Goal: Transaction & Acquisition: Purchase product/service

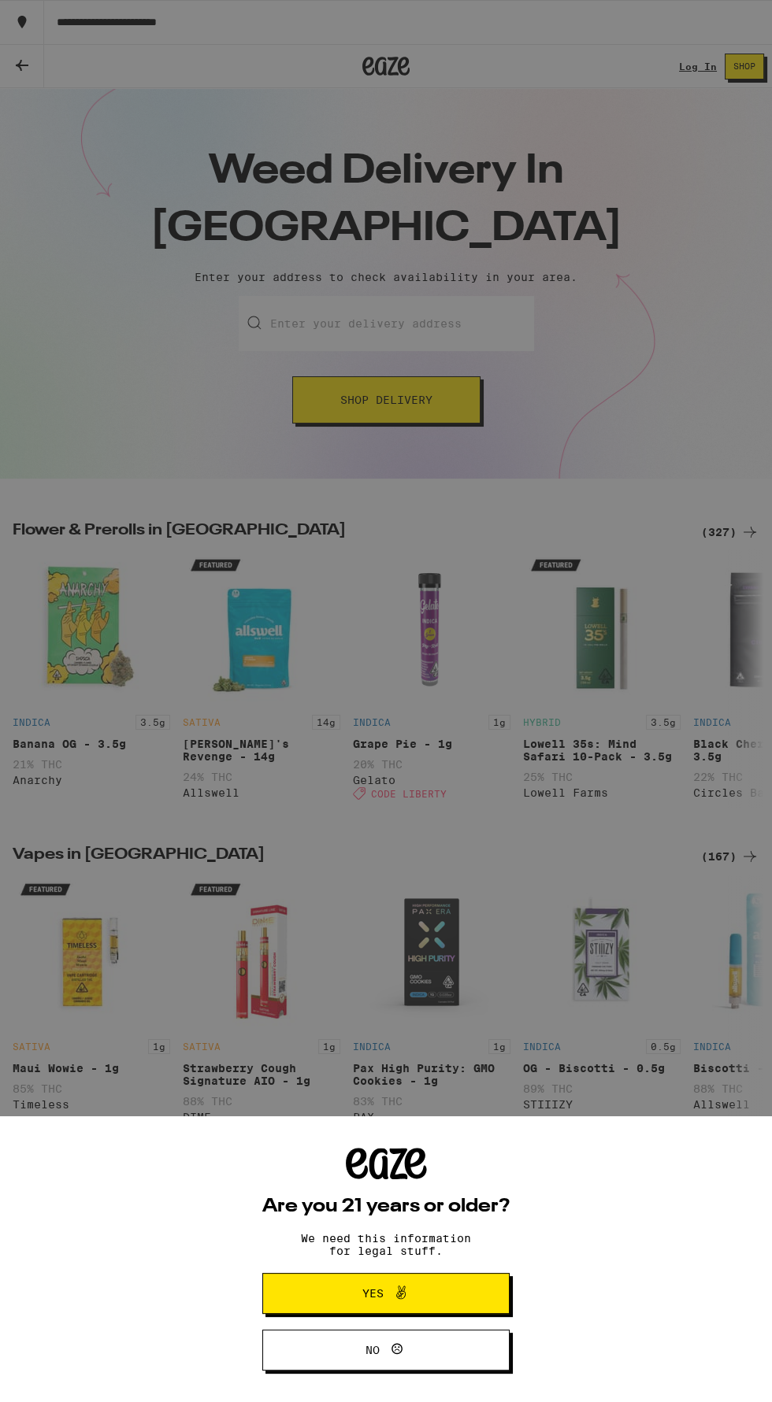
click at [429, 1300] on span "Yes" at bounding box center [386, 1293] width 120 height 20
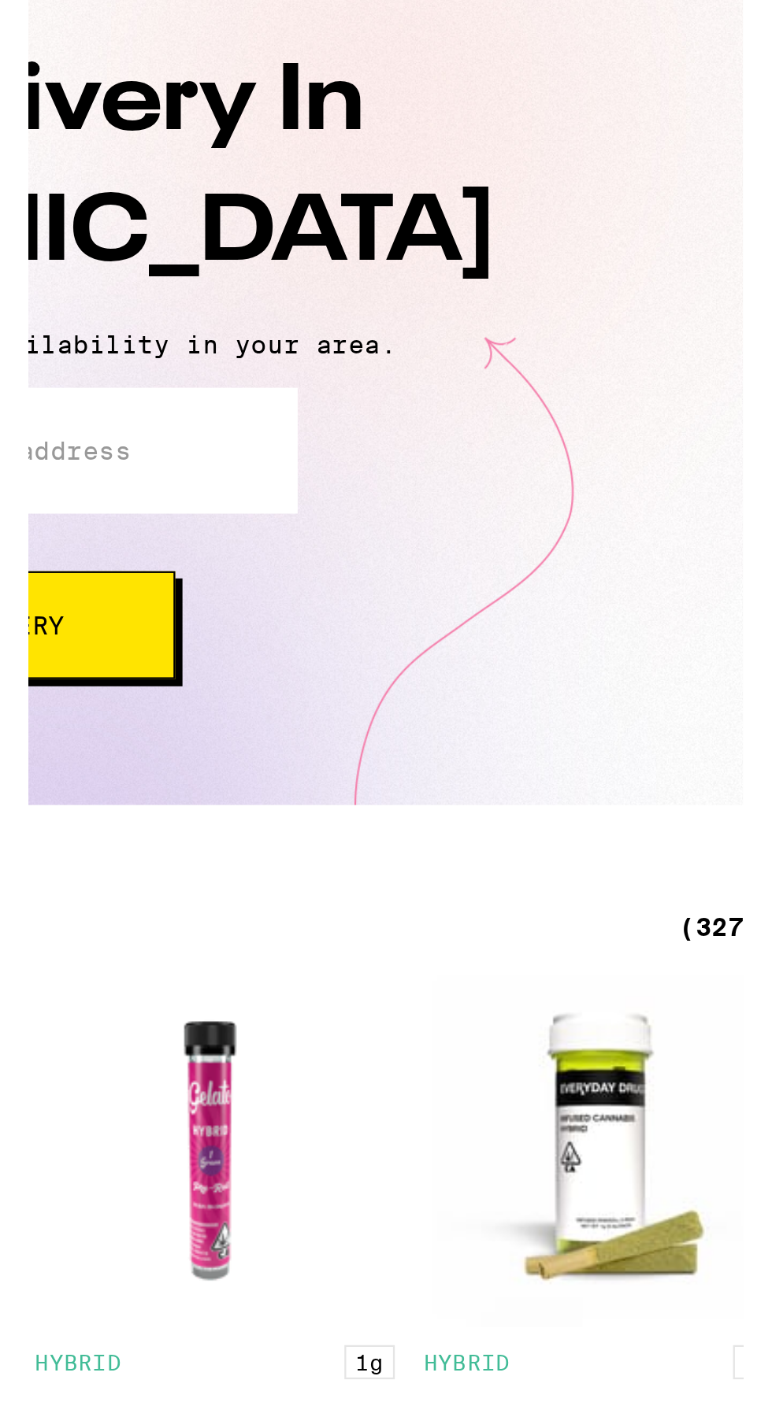
click at [705, 532] on div "(327)" at bounding box center [730, 532] width 58 height 19
click at [720, 526] on div "(327)" at bounding box center [730, 532] width 58 height 19
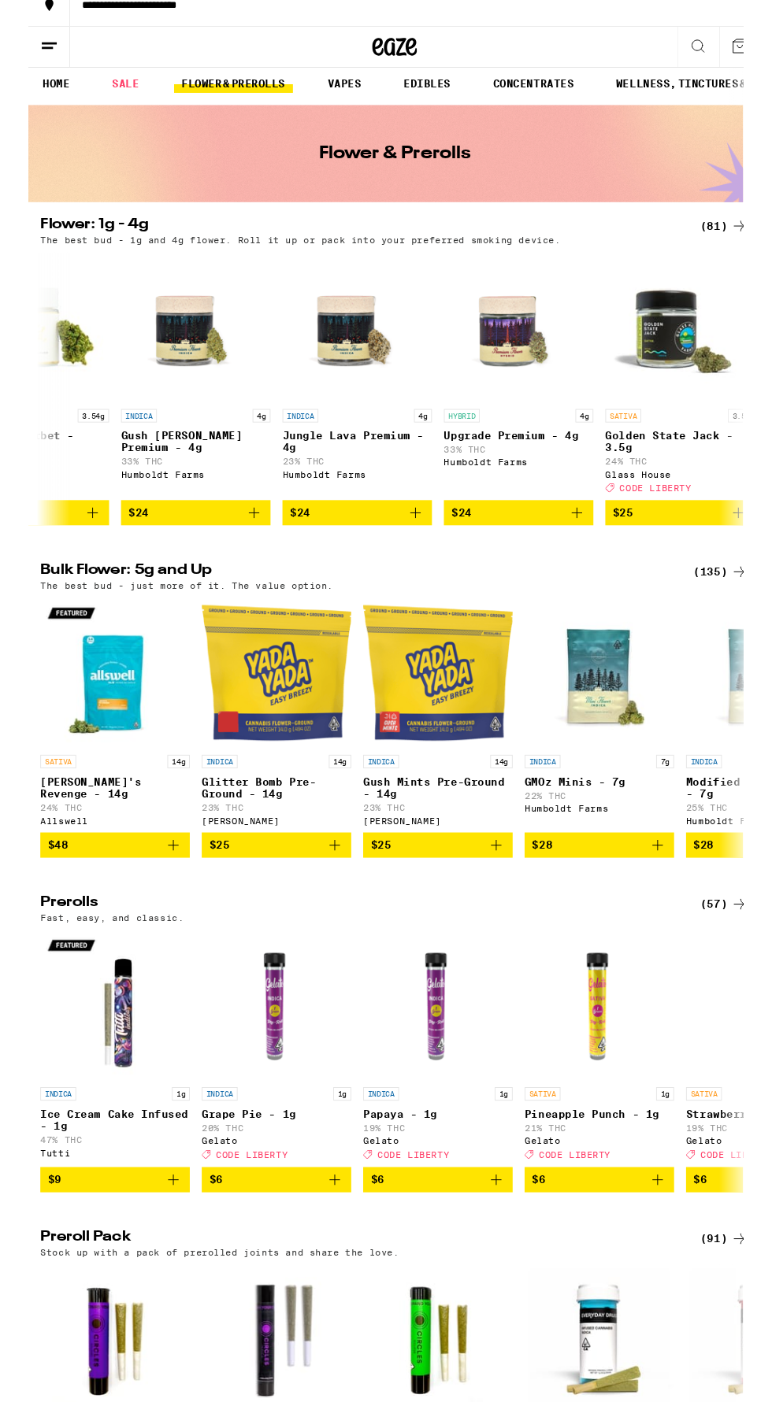
scroll to position [0, 3486]
click at [727, 255] on div "(81)" at bounding box center [733, 255] width 51 height 19
click at [696, 306] on img "Open page for Golden State Jack - 3.5g from Glass House" at bounding box center [686, 361] width 157 height 157
click at [727, 260] on div "(81)" at bounding box center [733, 255] width 51 height 19
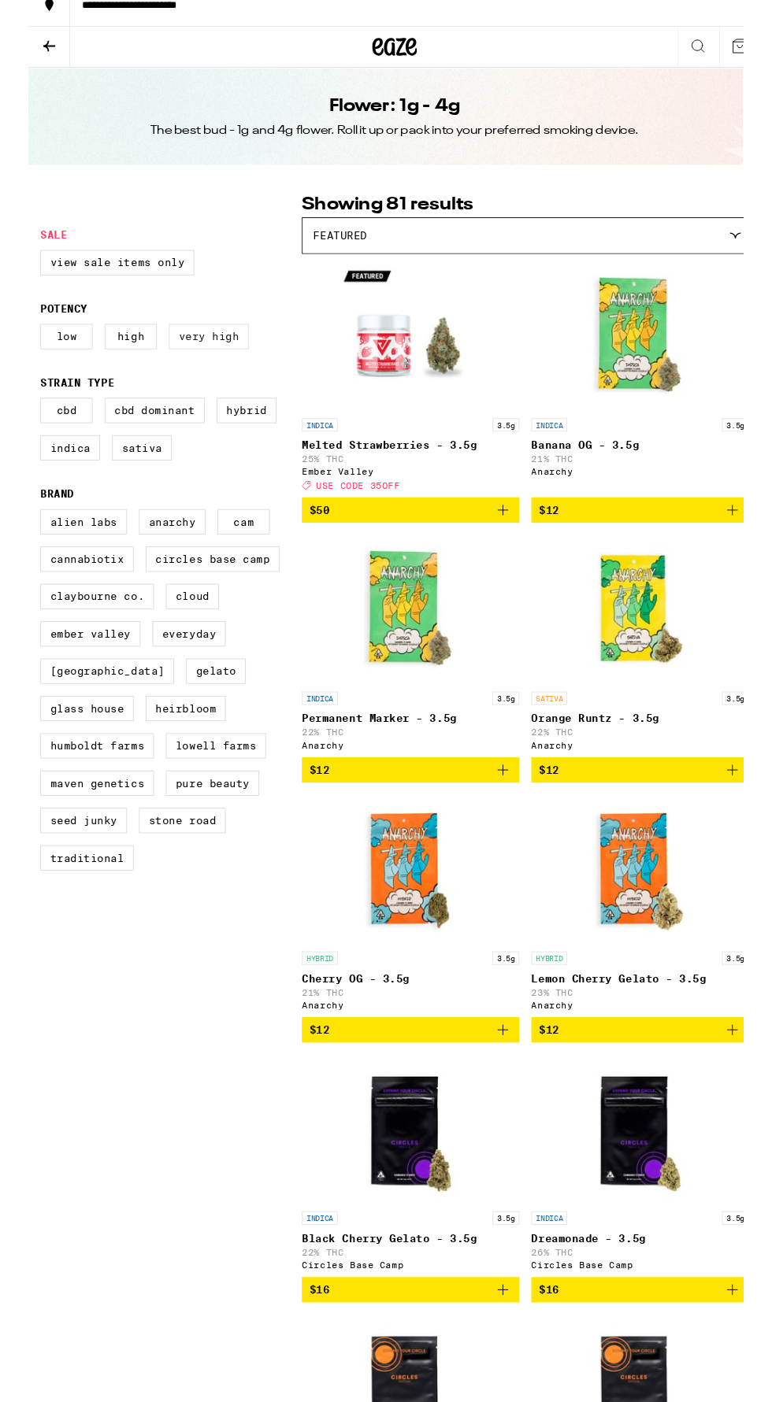
click at [215, 384] on label "Very High" at bounding box center [190, 371] width 84 height 27
click at [17, 361] on input "Very High" at bounding box center [16, 361] width 1 height 1
checkbox input "true"
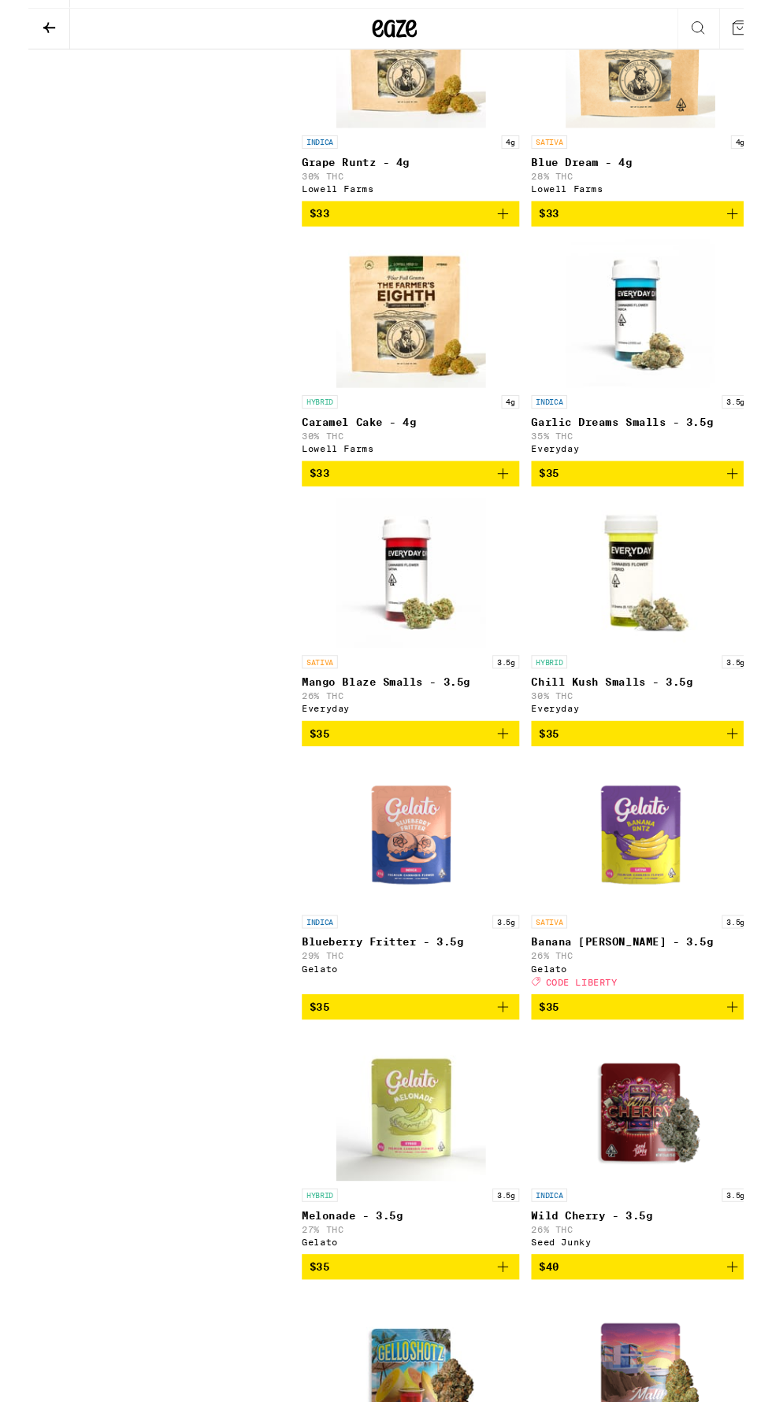
scroll to position [1472, 0]
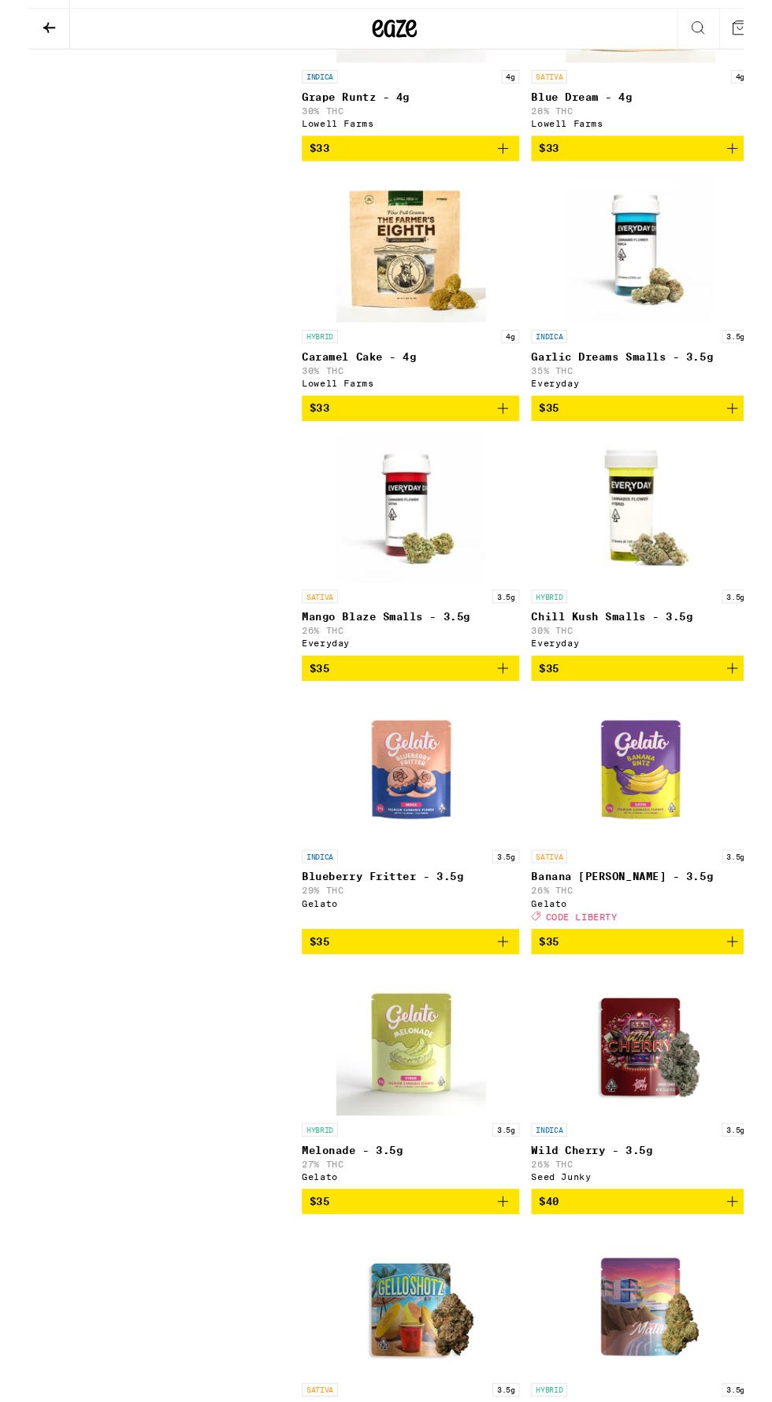
click at [686, 946] on div "SATIVA 3.5g" at bounding box center [644, 939] width 229 height 14
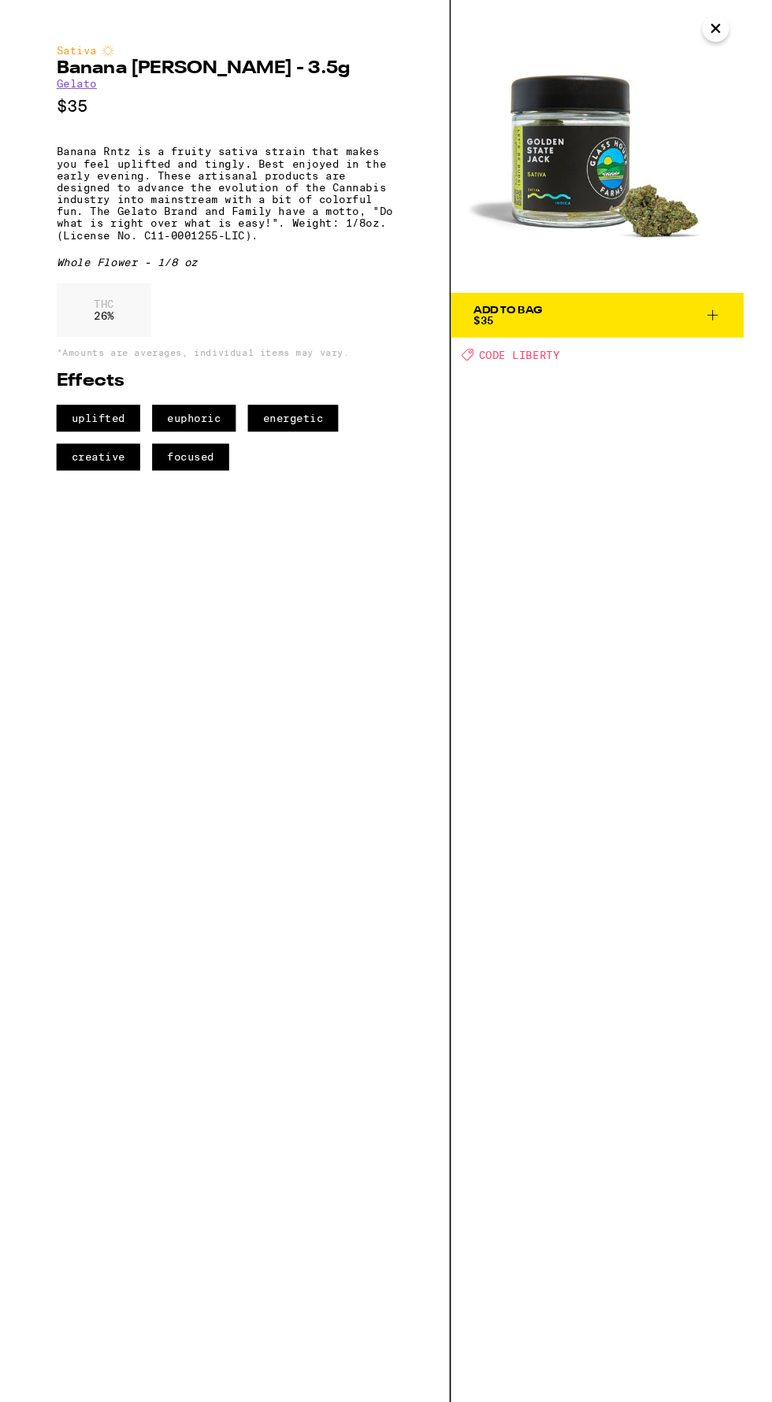
scroll to position [1471, 0]
click at [690, 339] on span "Add To Bag $35" at bounding box center [617, 332] width 261 height 22
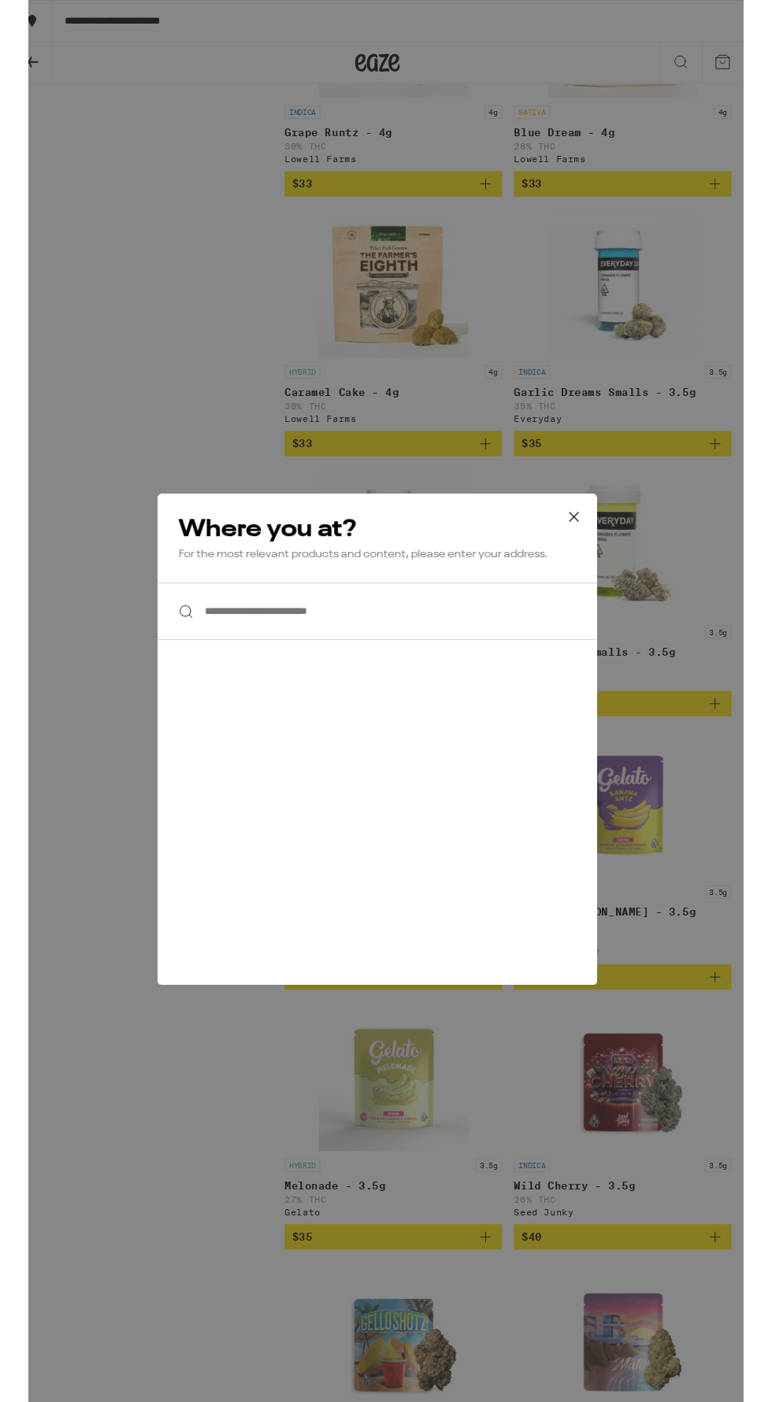
click at [280, 651] on input "**********" at bounding box center [385, 644] width 463 height 61
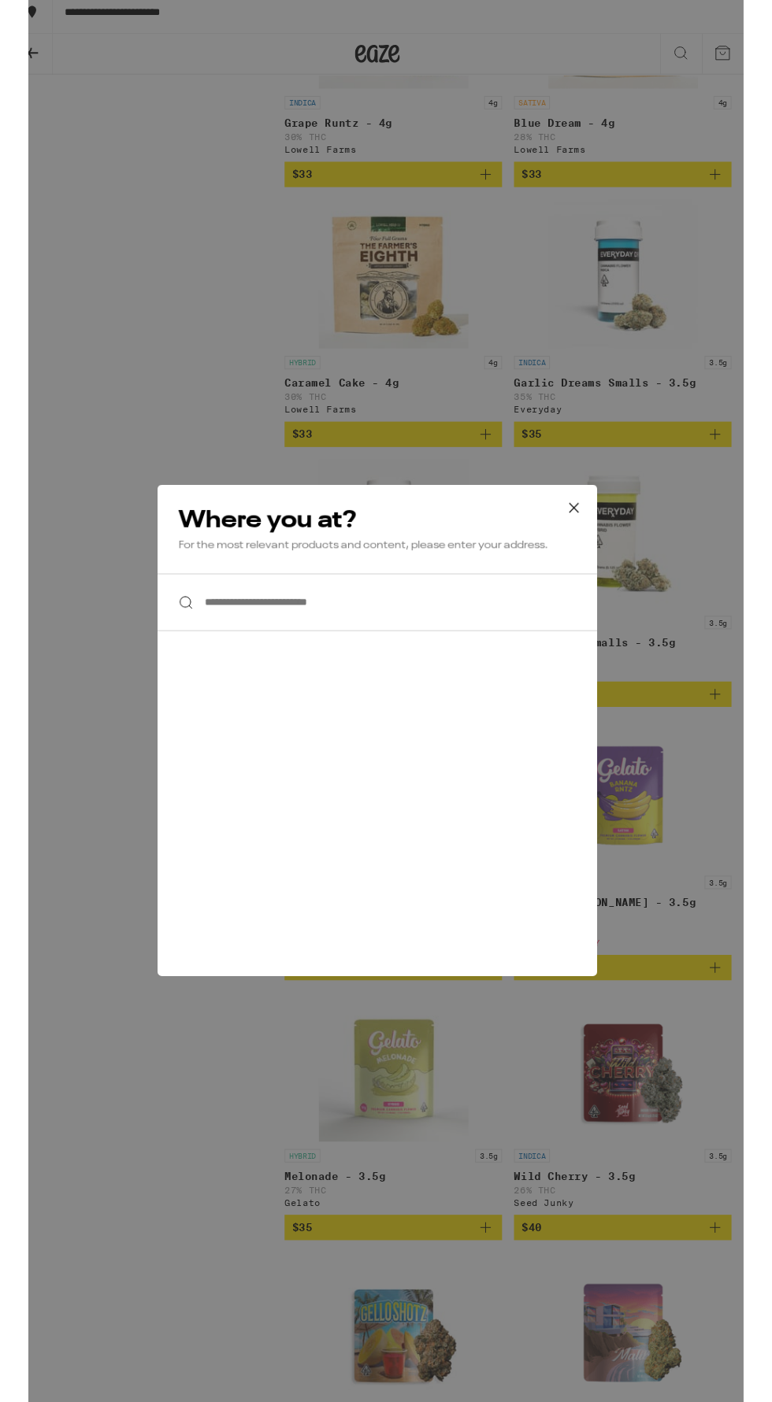
scroll to position [1471, 0]
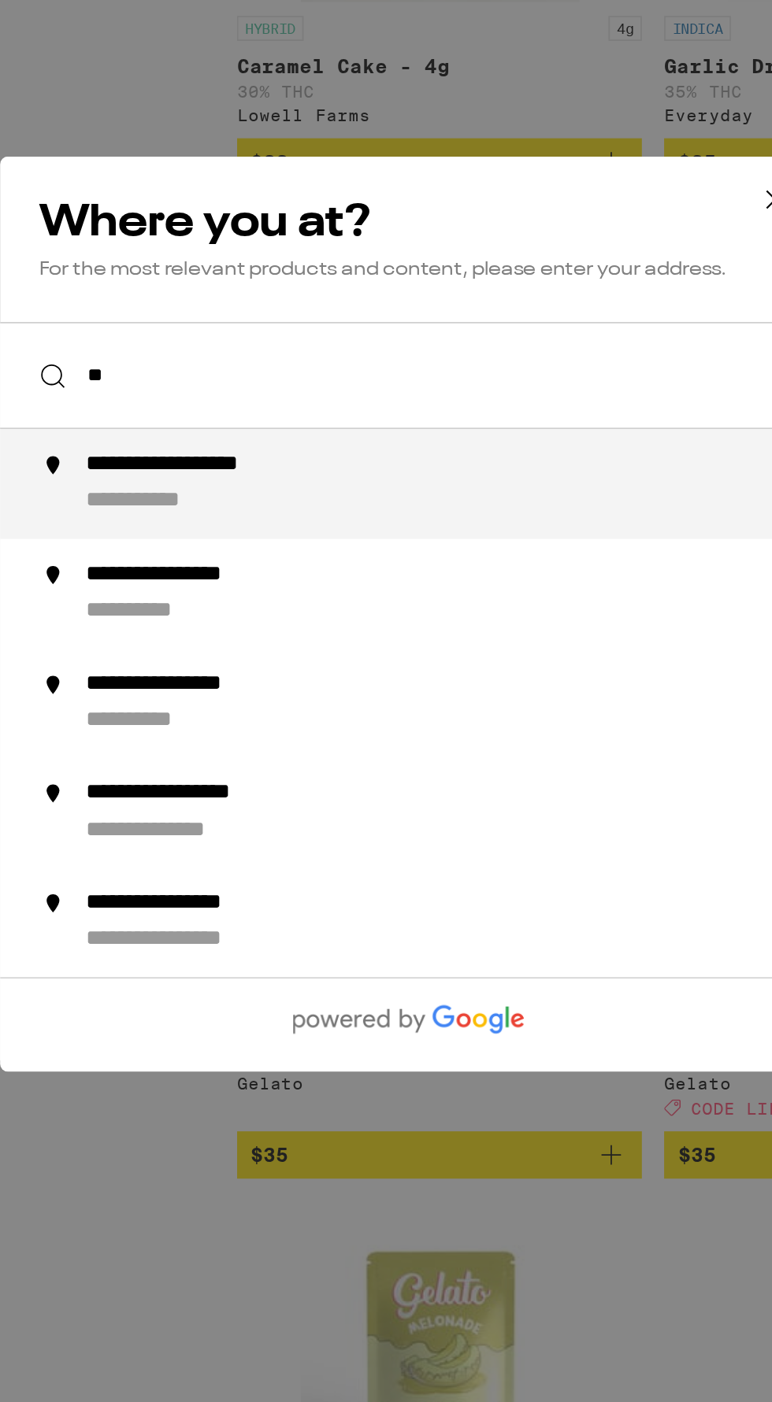
type input "*"
click at [219, 672] on li "**********" at bounding box center [385, 650] width 463 height 62
type input "**********"
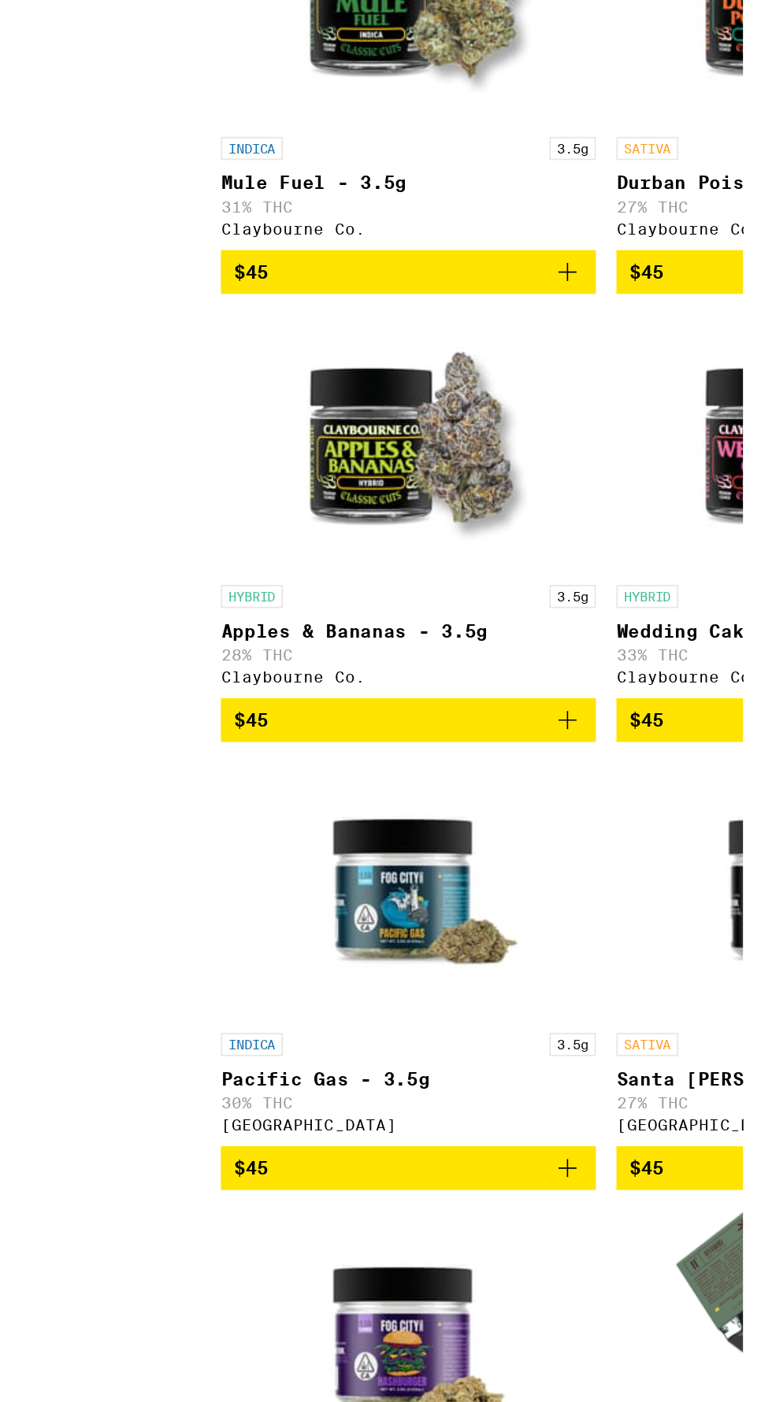
scroll to position [2953, 0]
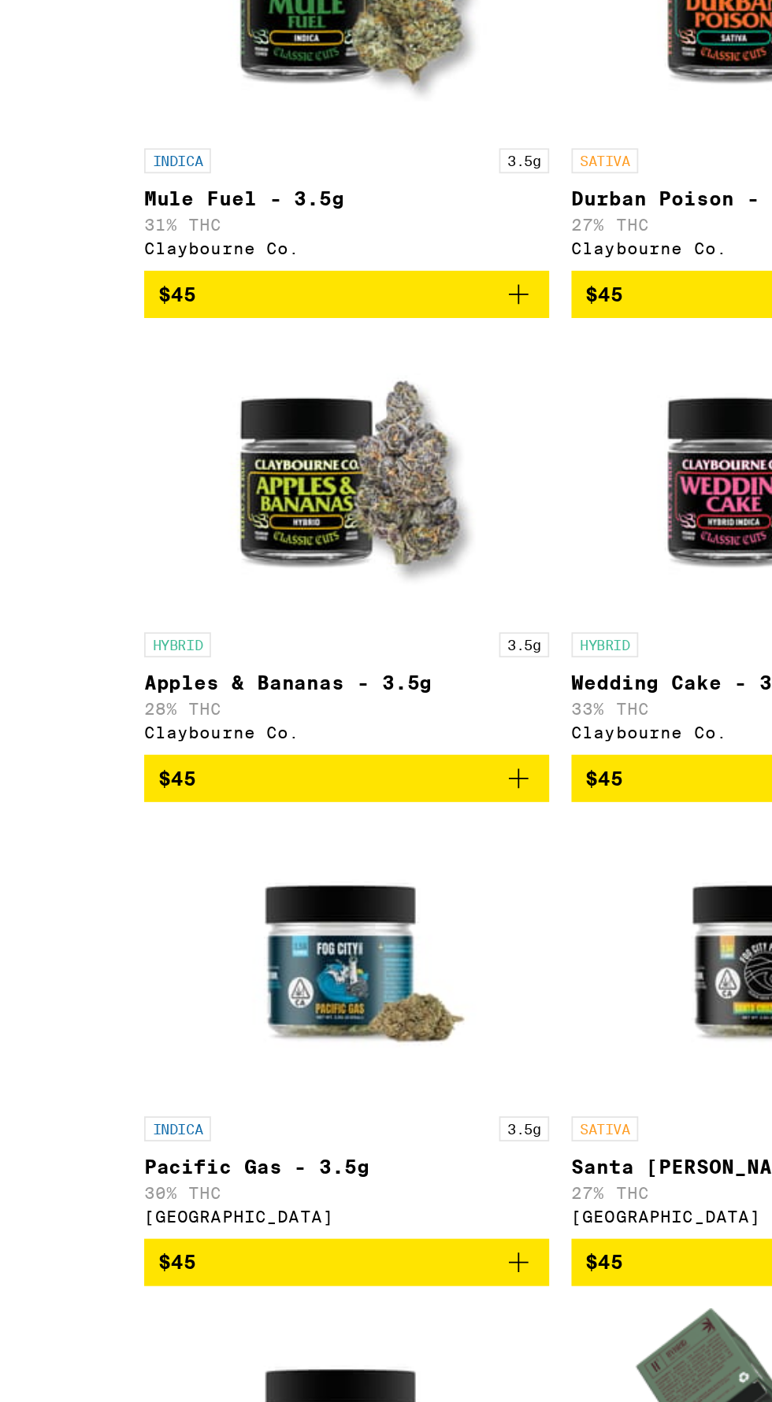
click at [506, 942] on icon "Add to bag" at bounding box center [499, 932] width 19 height 19
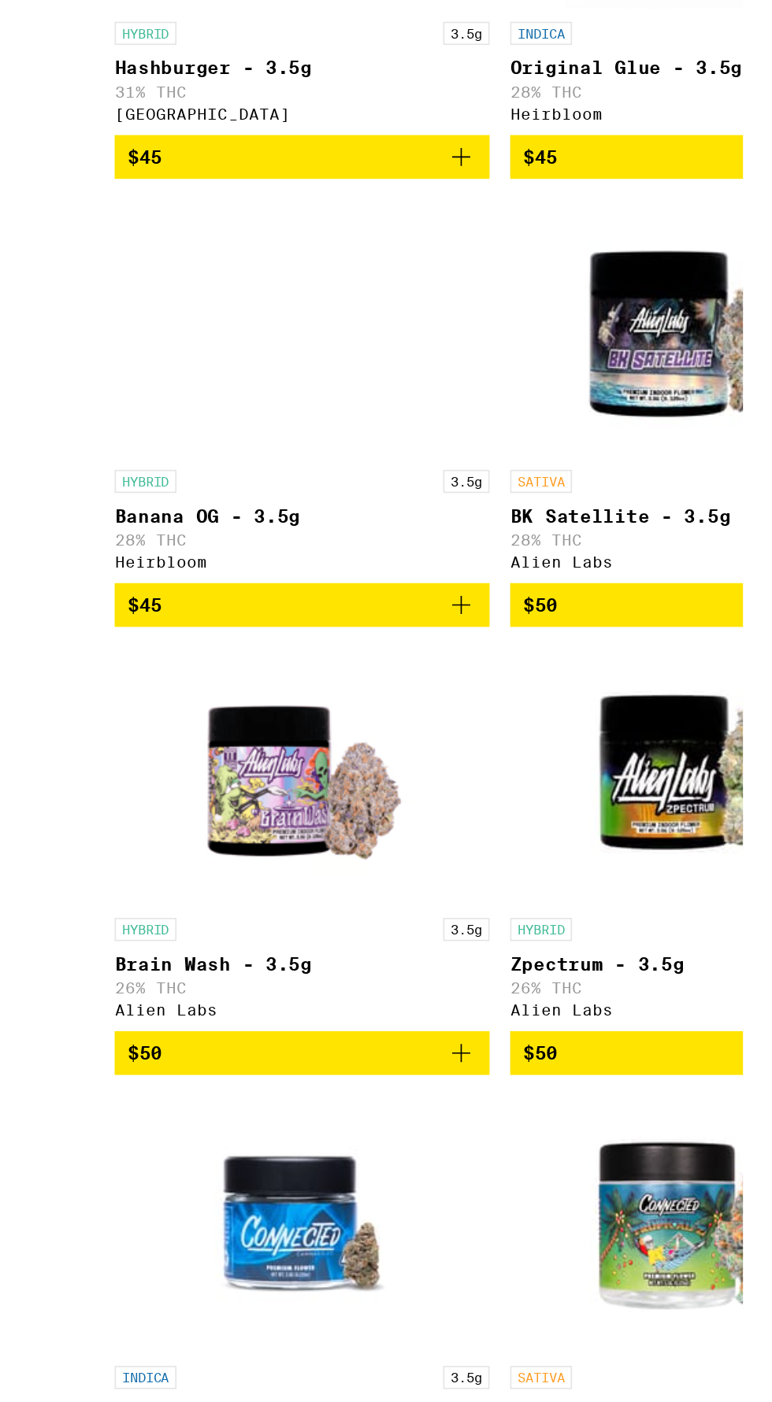
scroll to position [3728, 0]
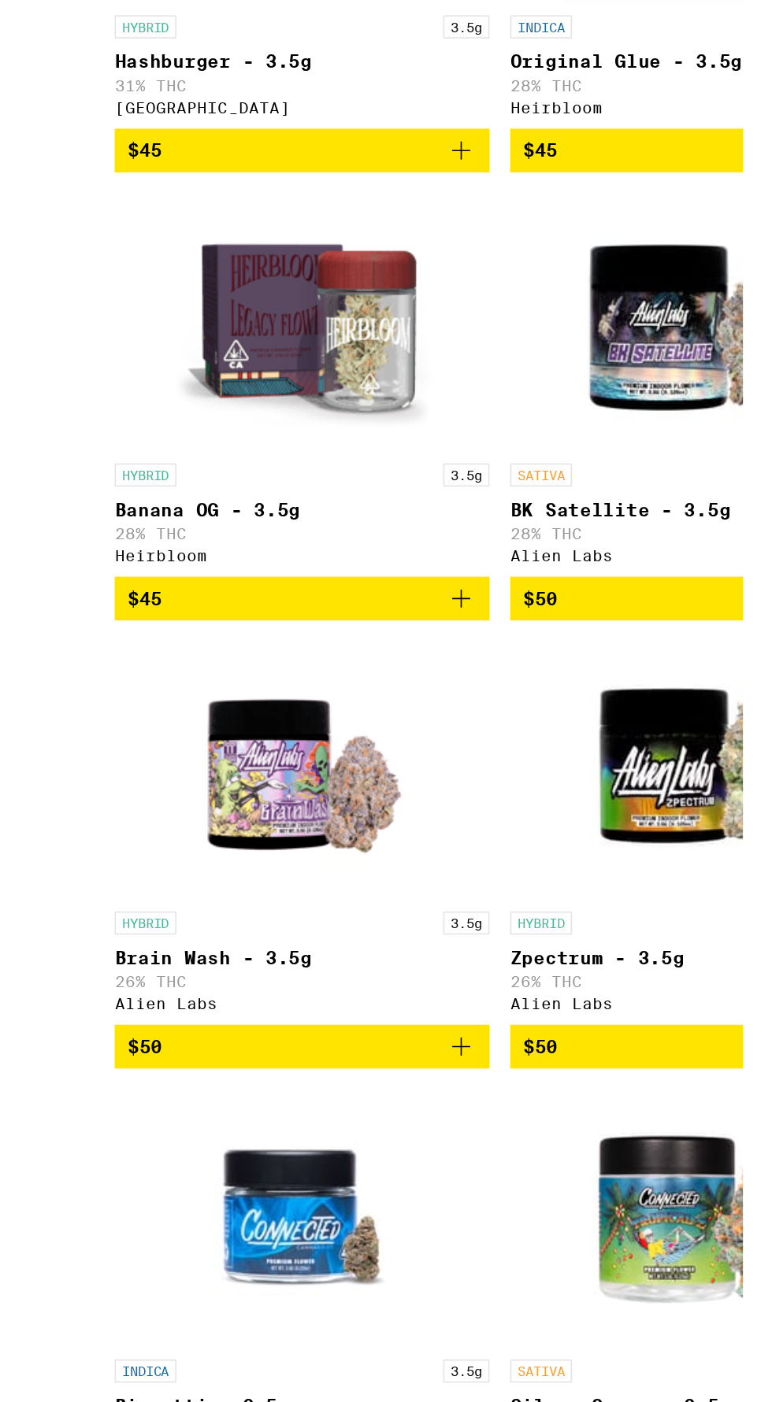
click at [331, 1307] on span "$50" at bounding box center [402, 1297] width 213 height 19
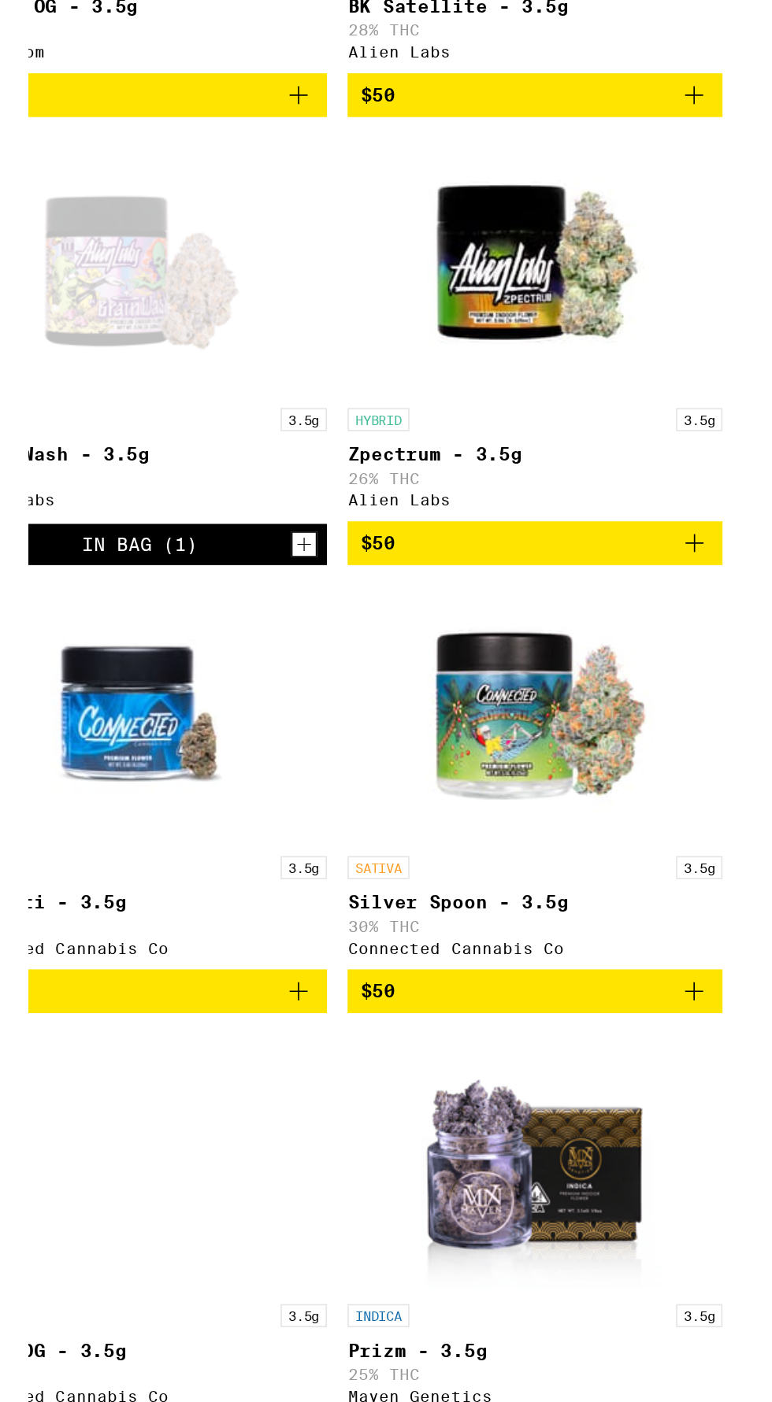
scroll to position [3992, 0]
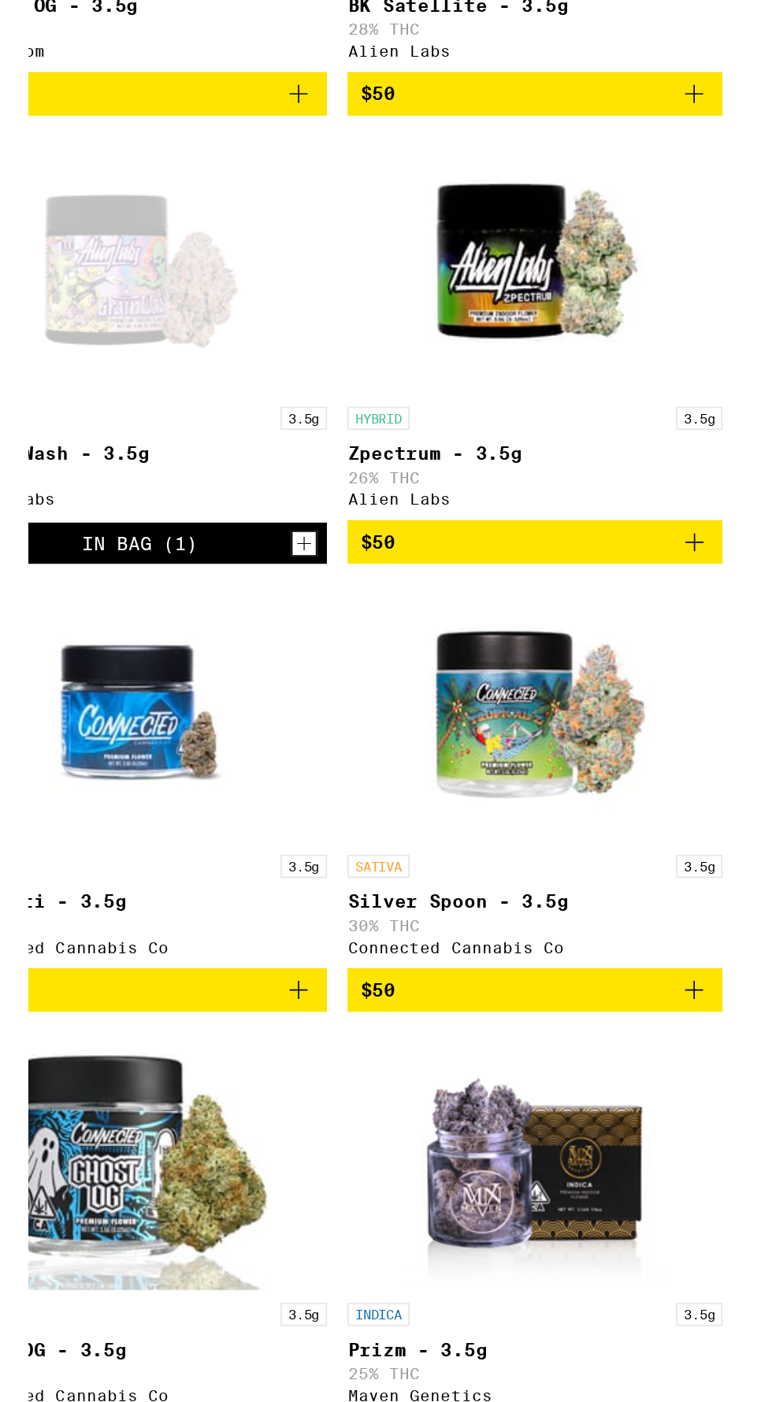
click at [740, 1272] on icon "Add to bag" at bounding box center [741, 1262] width 19 height 19
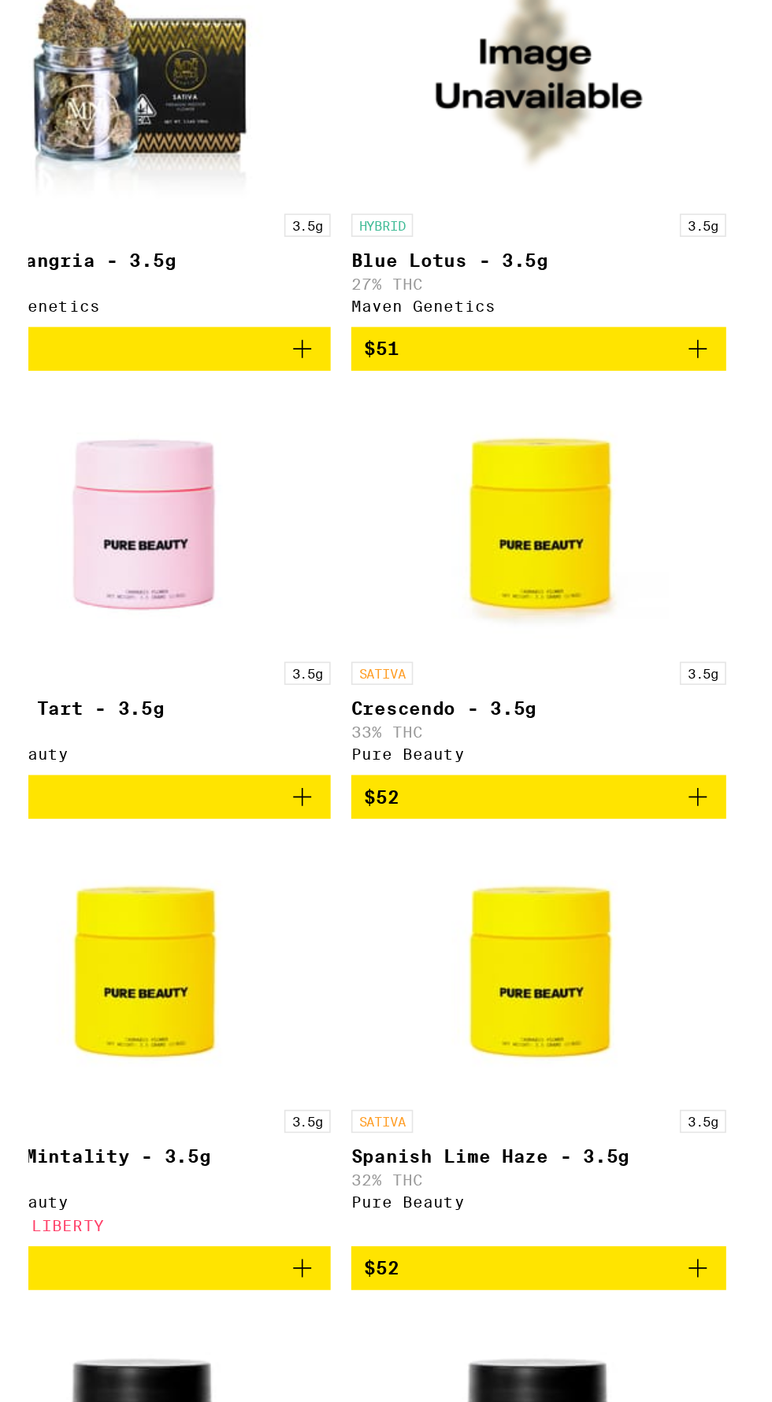
scroll to position [4938, 0]
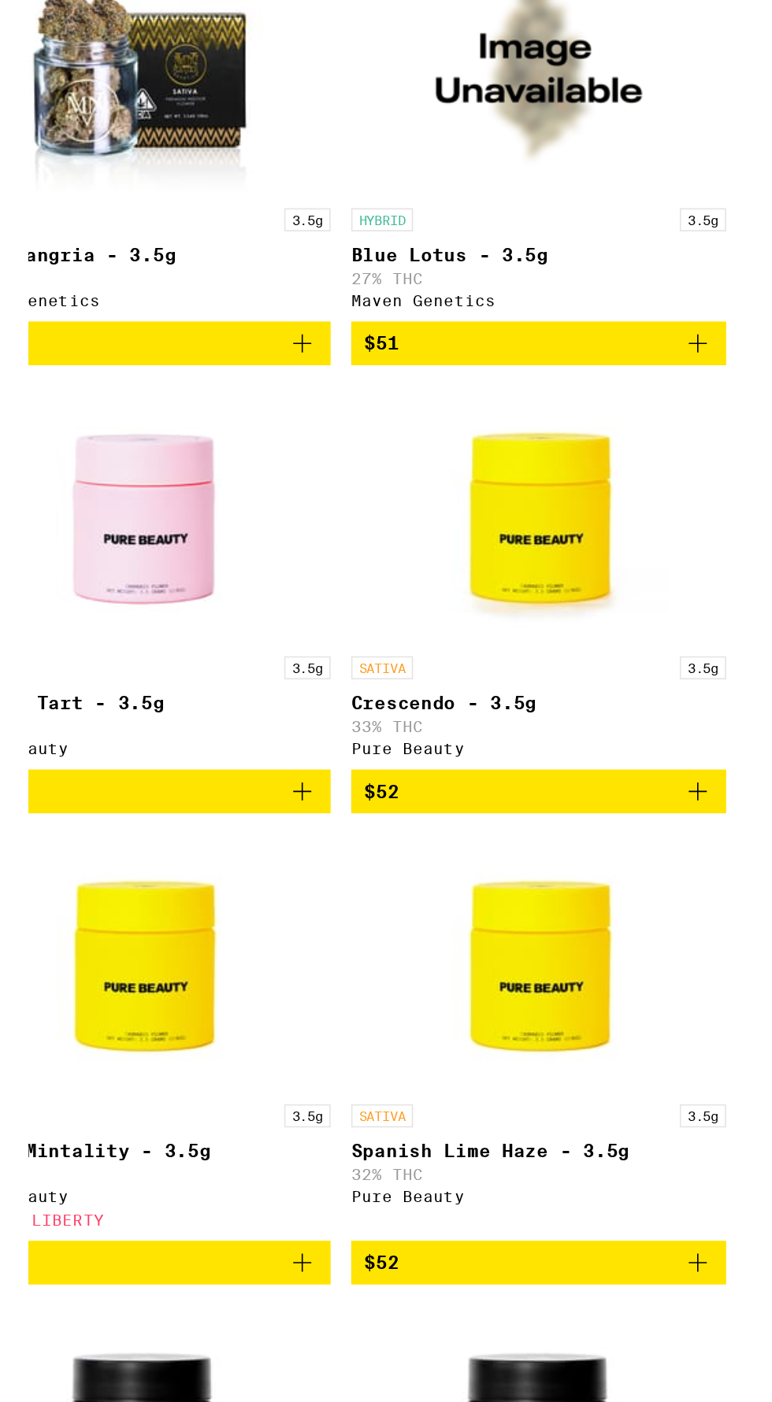
click at [729, 1148] on span "$52" at bounding box center [644, 1138] width 213 height 19
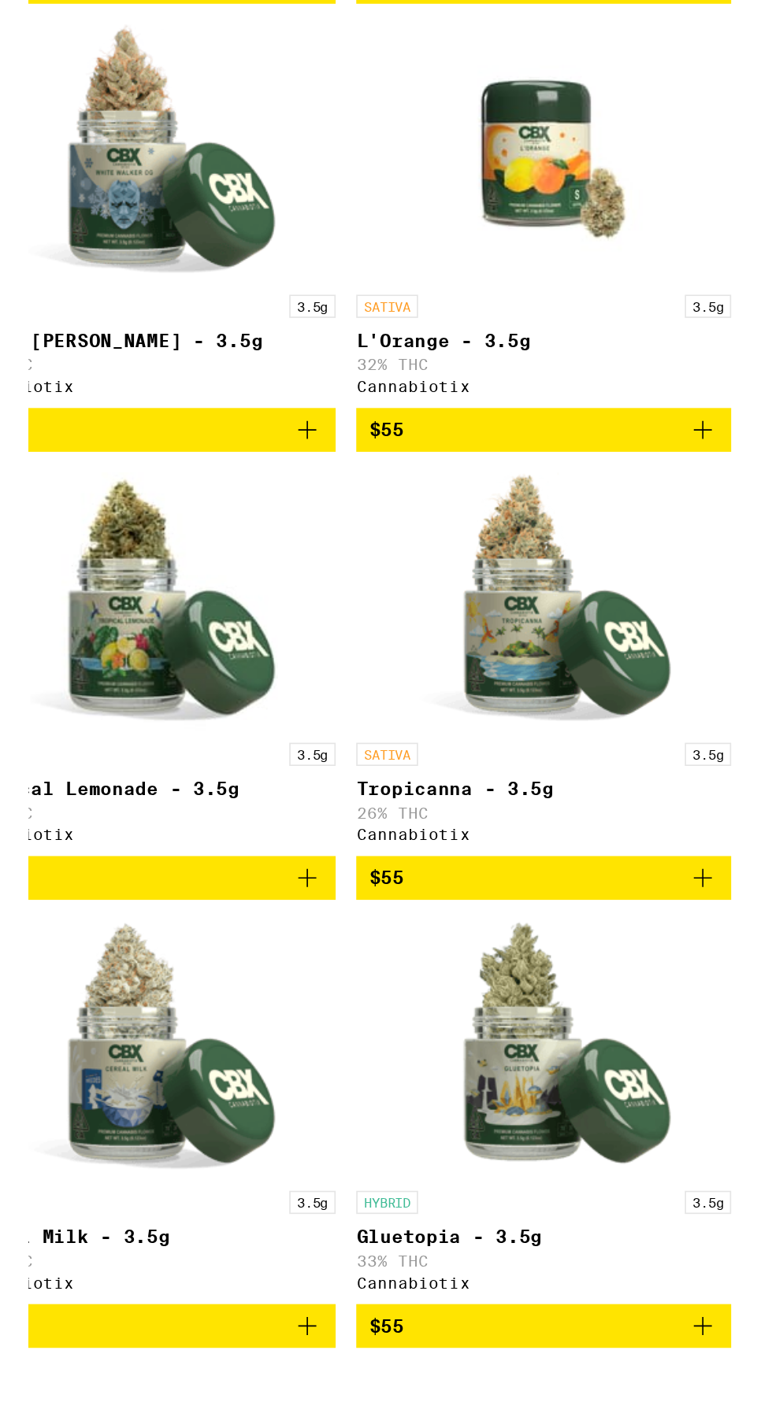
scroll to position [6298, 0]
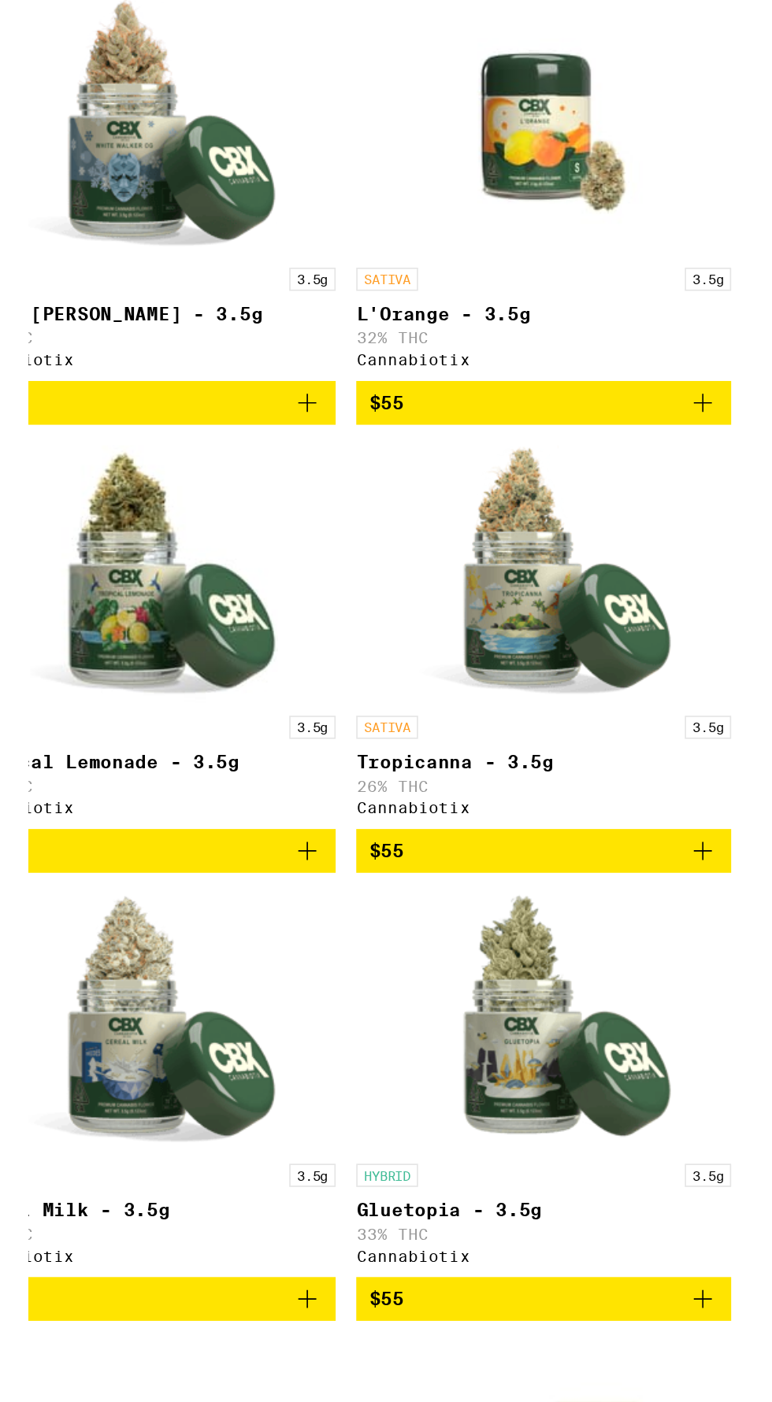
click at [690, 1191] on button "$55" at bounding box center [644, 1177] width 229 height 27
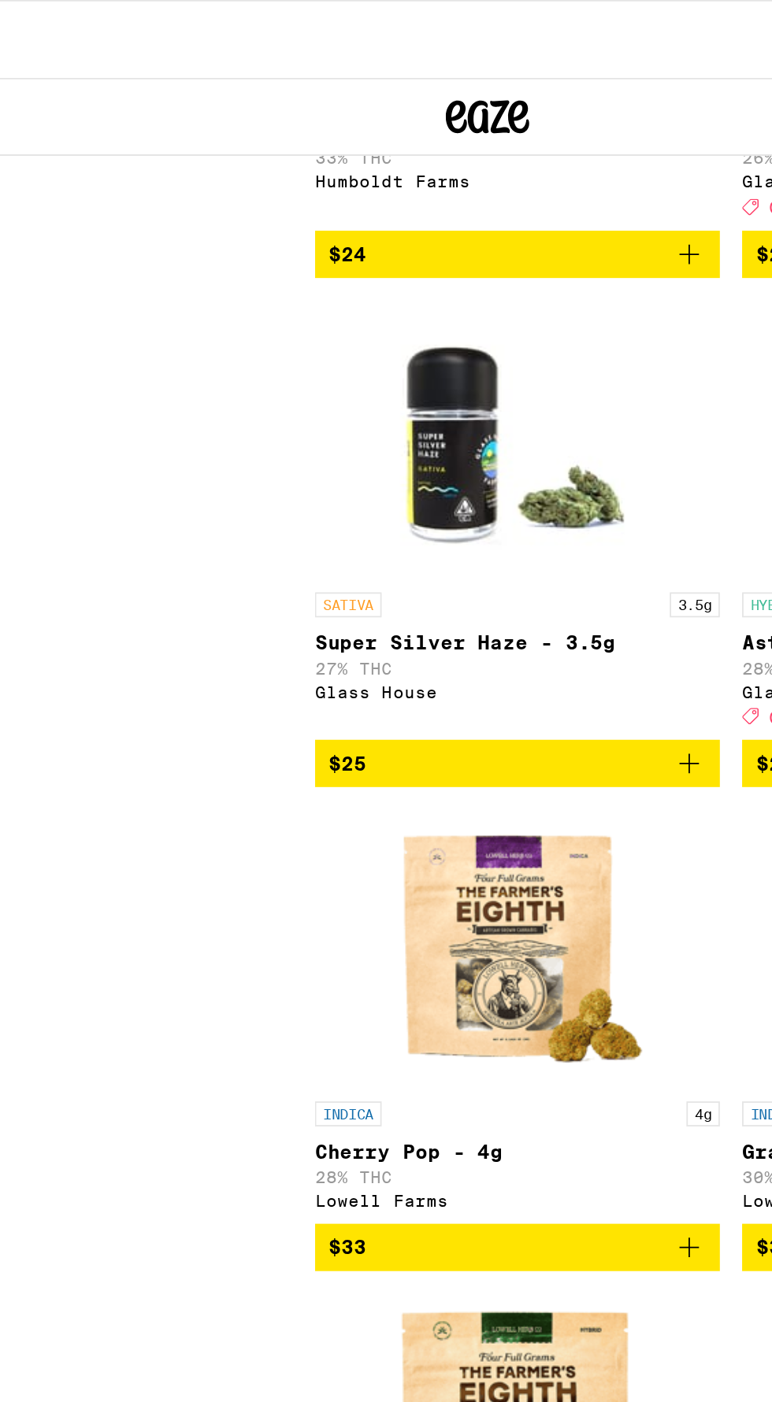
scroll to position [0, 0]
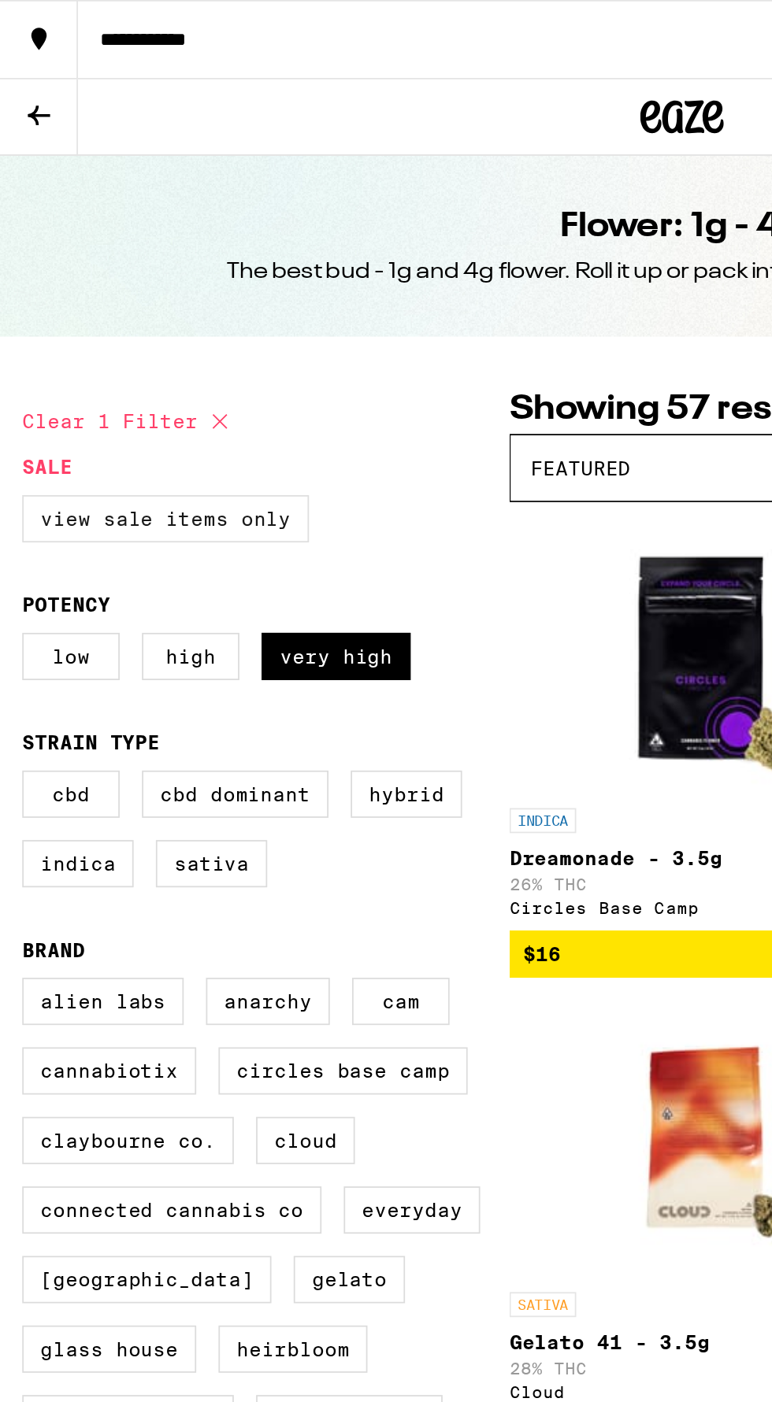
click at [104, 303] on label "View Sale Items Only" at bounding box center [94, 293] width 162 height 27
click at [17, 283] on input "View Sale Items Only" at bounding box center [16, 283] width 1 height 1
checkbox input "true"
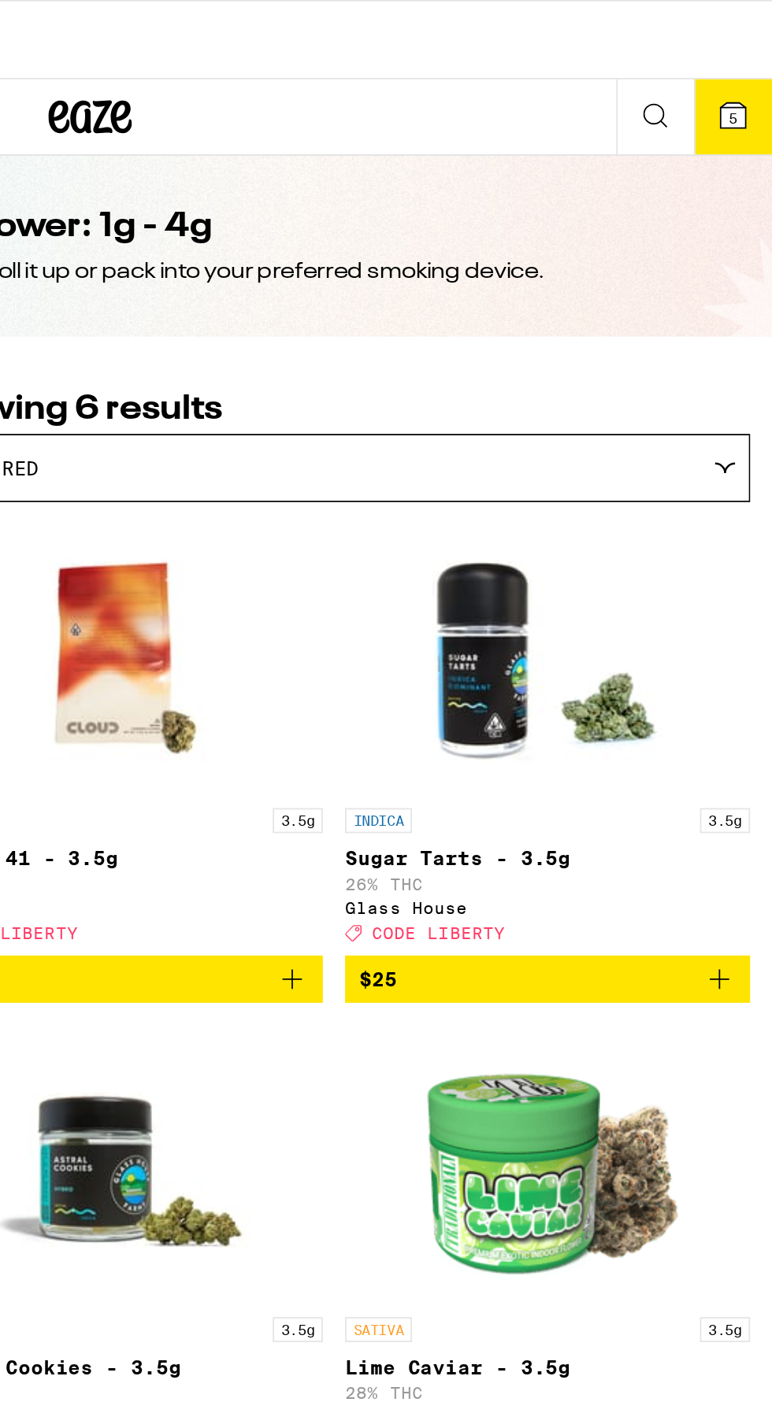
click at [495, 564] on icon "Add to bag" at bounding box center [499, 554] width 19 height 19
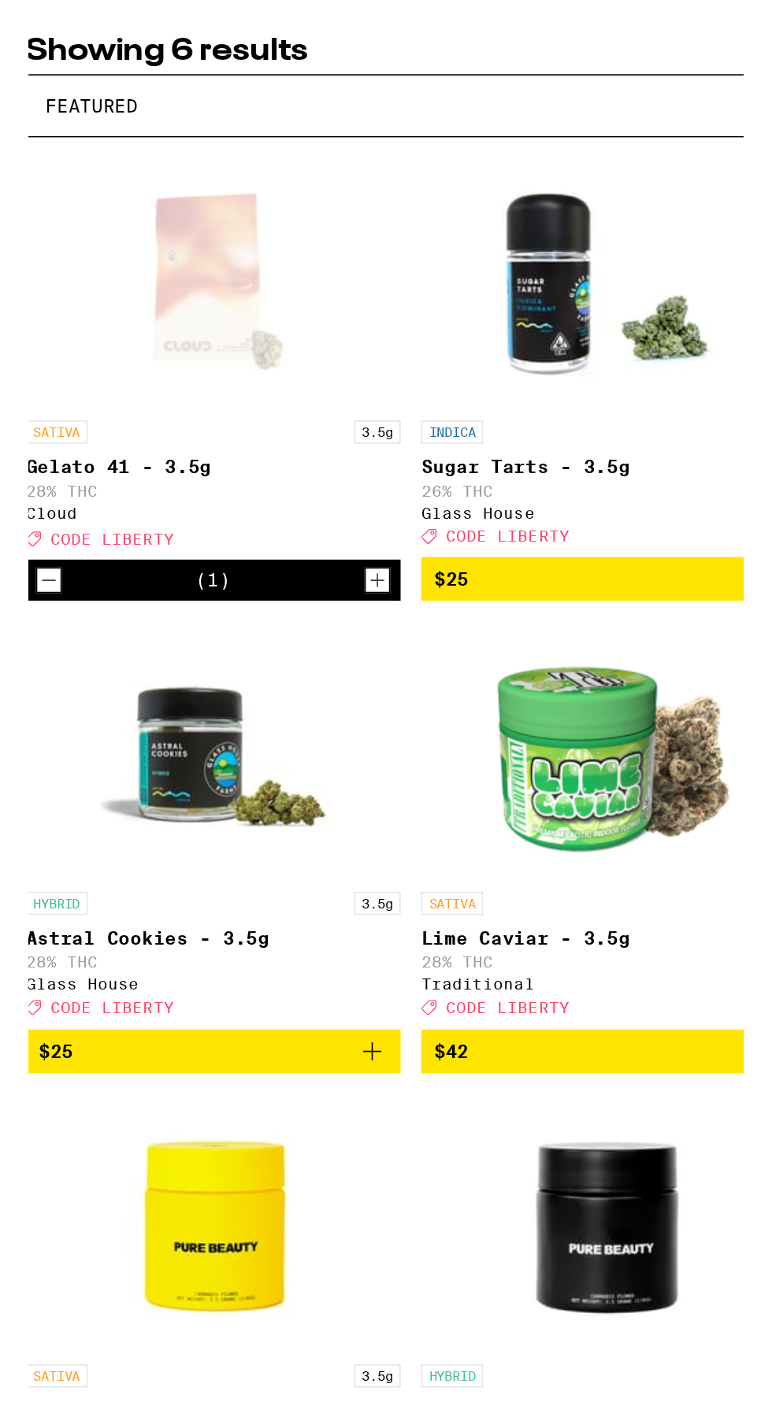
click at [668, 853] on span "$42" at bounding box center [644, 843] width 213 height 19
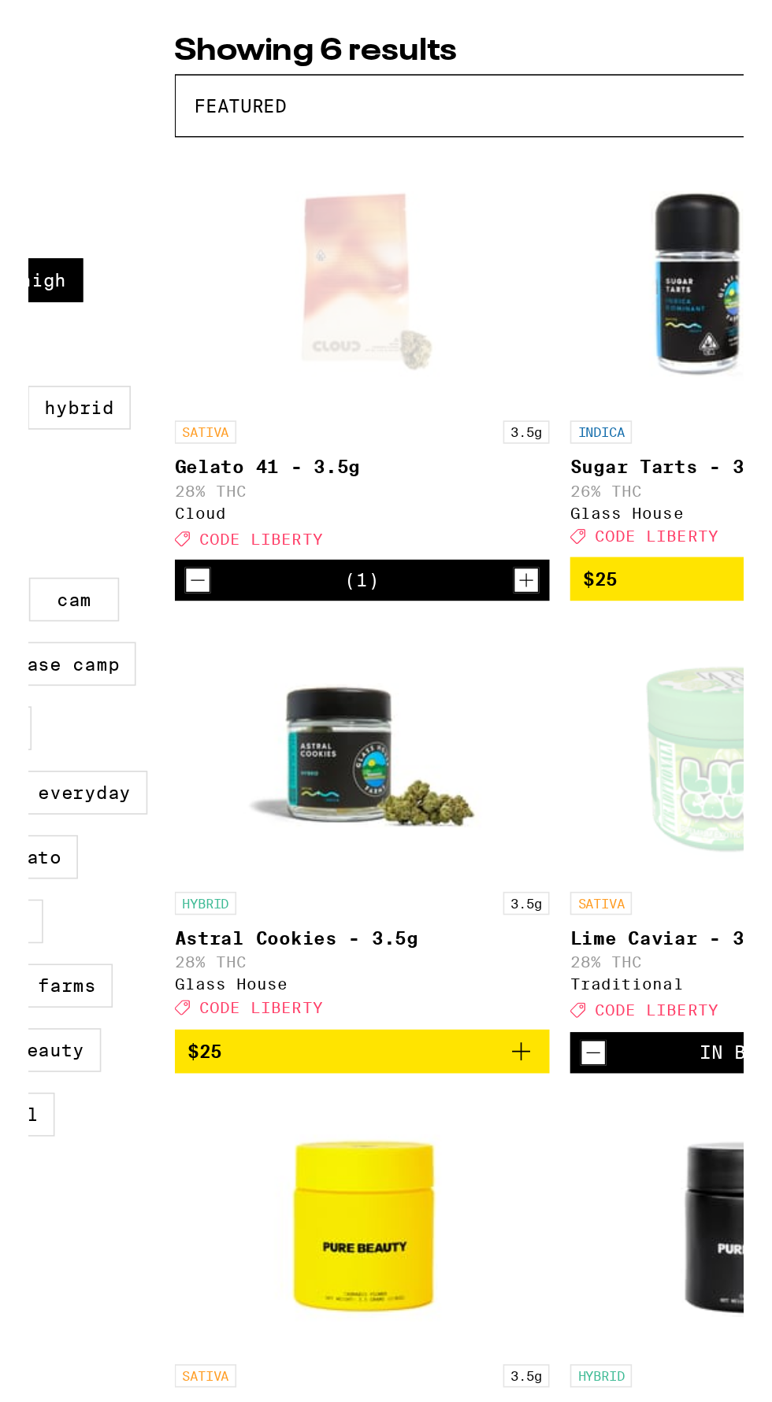
click at [498, 853] on icon "Add to bag" at bounding box center [499, 843] width 19 height 19
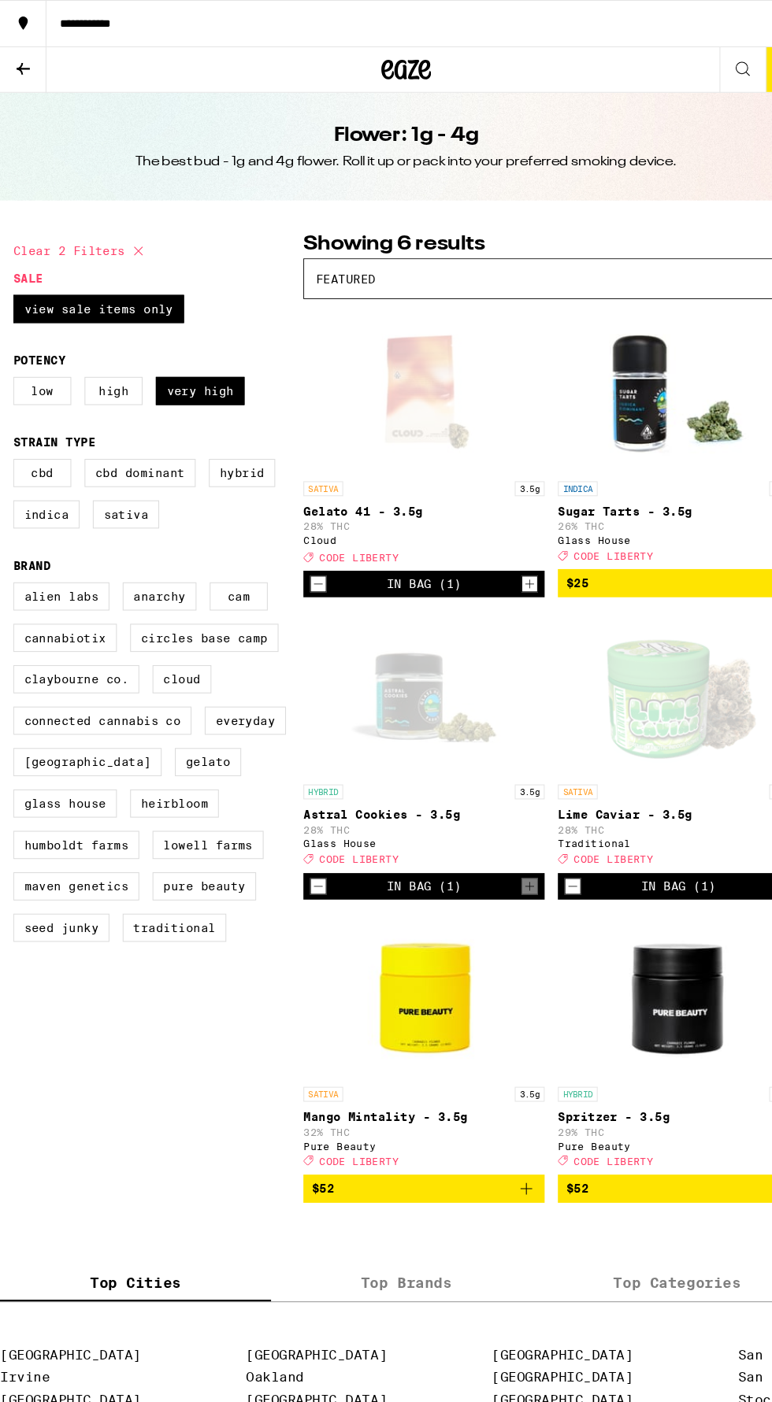
click at [29, 80] on button at bounding box center [22, 66] width 44 height 43
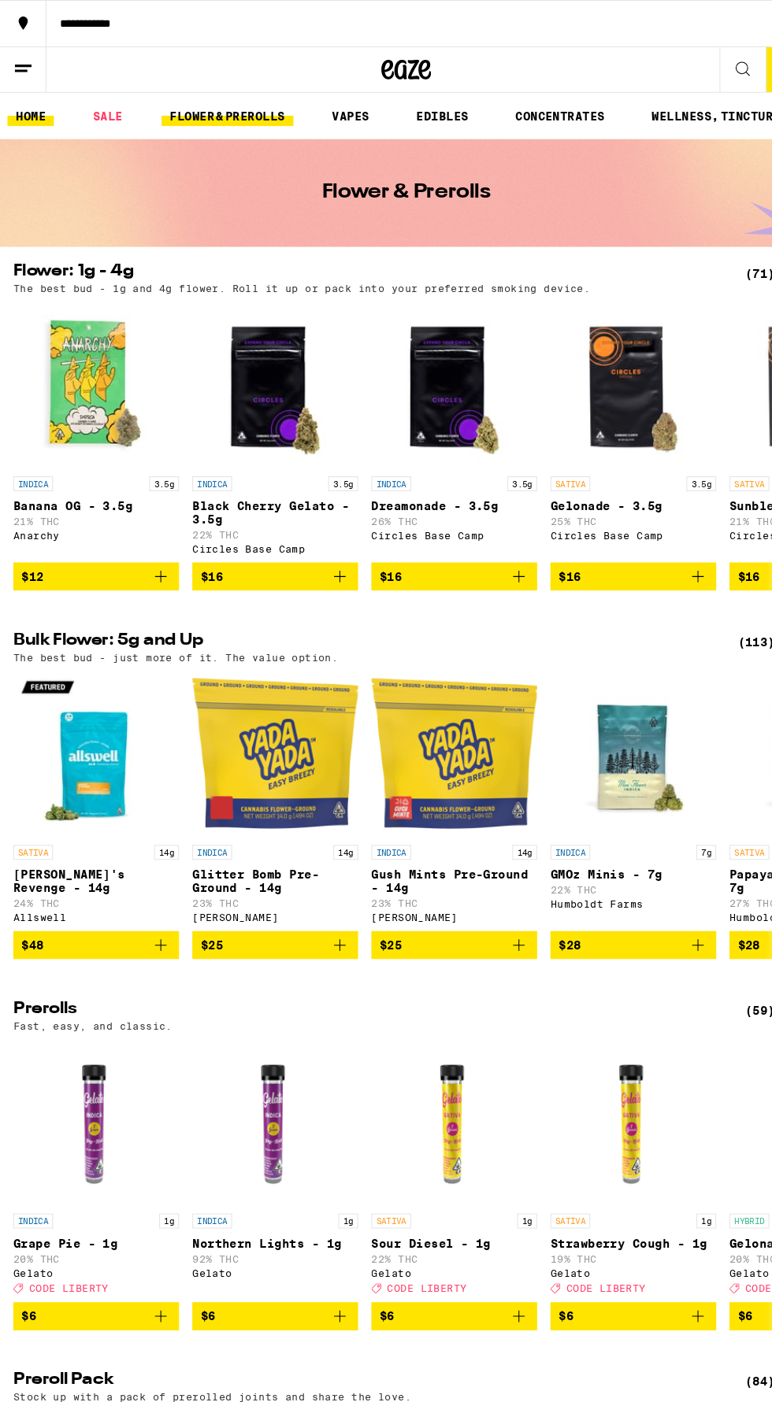
click at [7, 102] on link "HOME" at bounding box center [29, 110] width 44 height 19
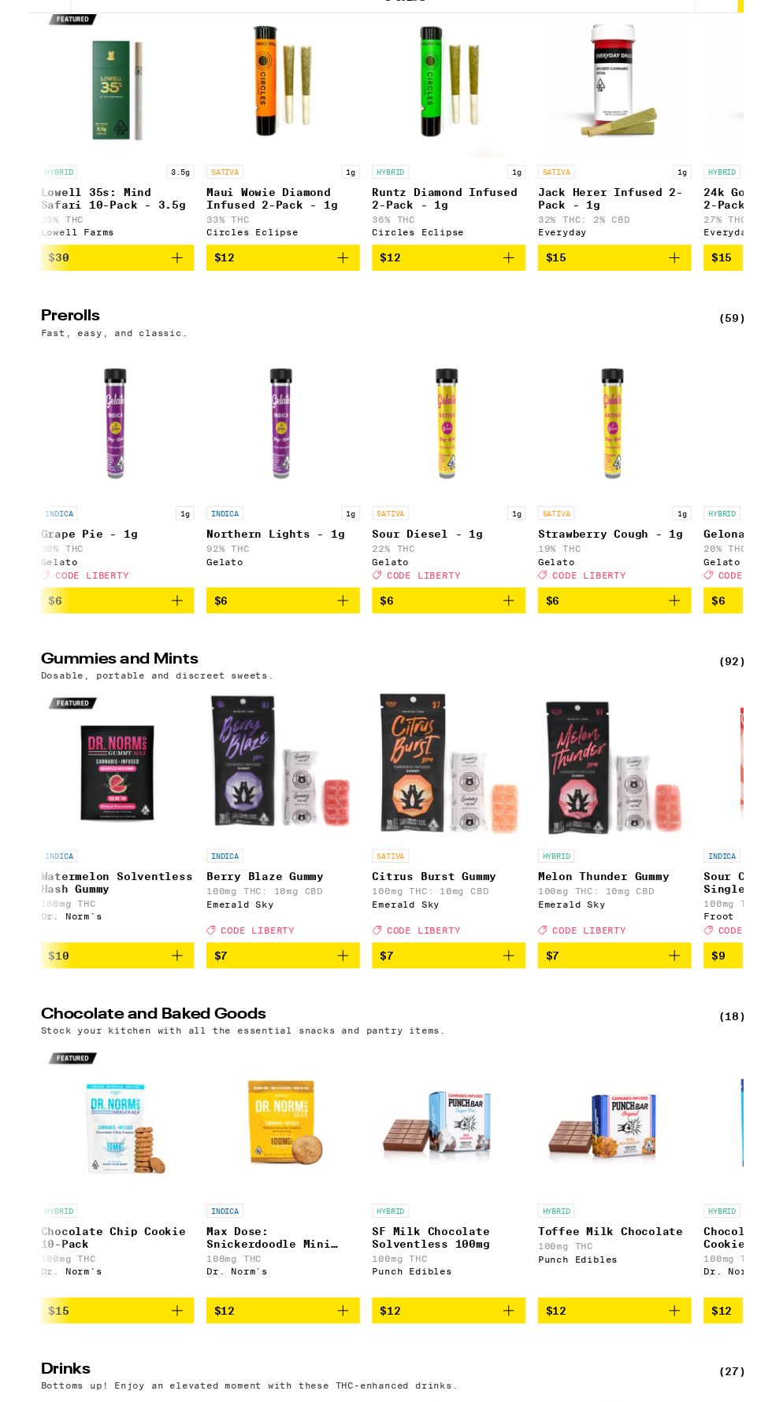
scroll to position [6248, 0]
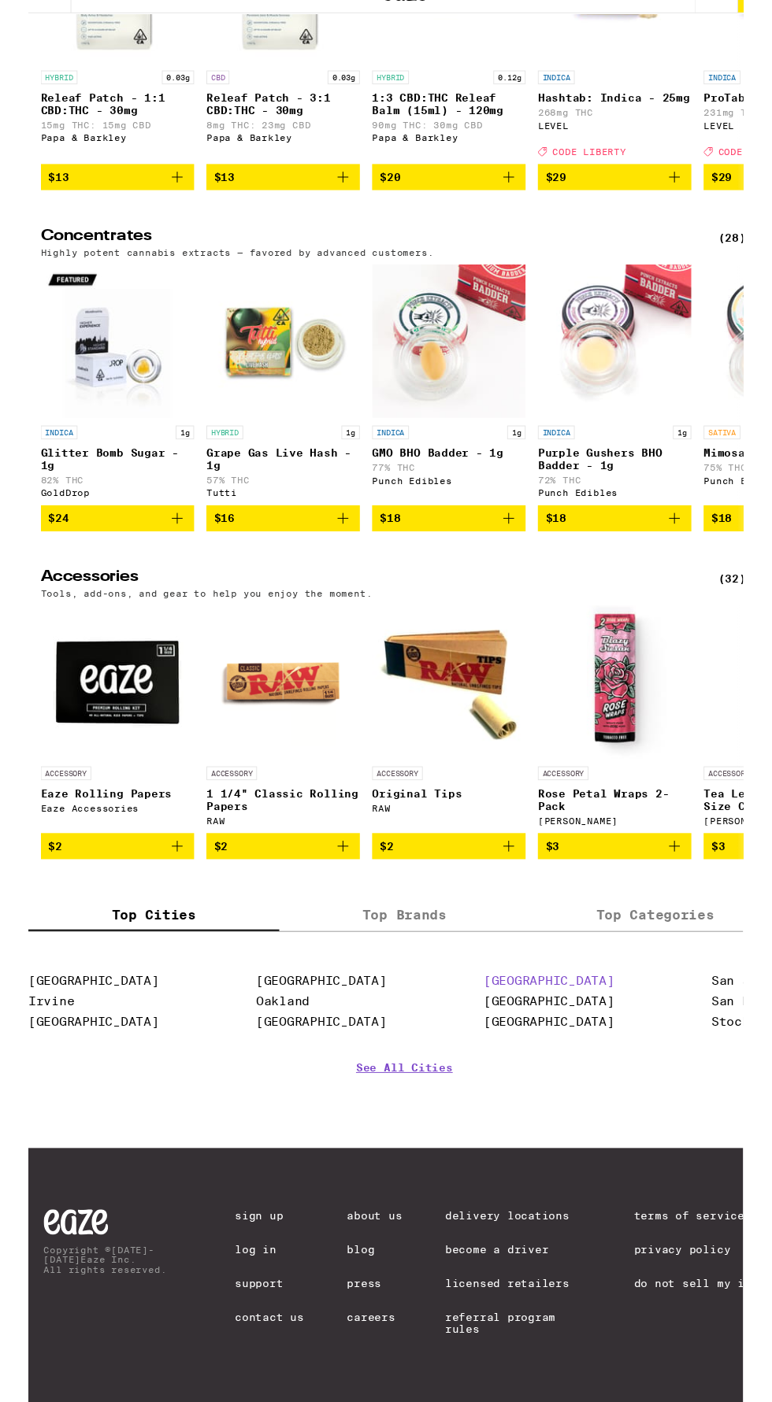
click at [487, 1075] on link "[GEOGRAPHIC_DATA]" at bounding box center [534, 1081] width 134 height 15
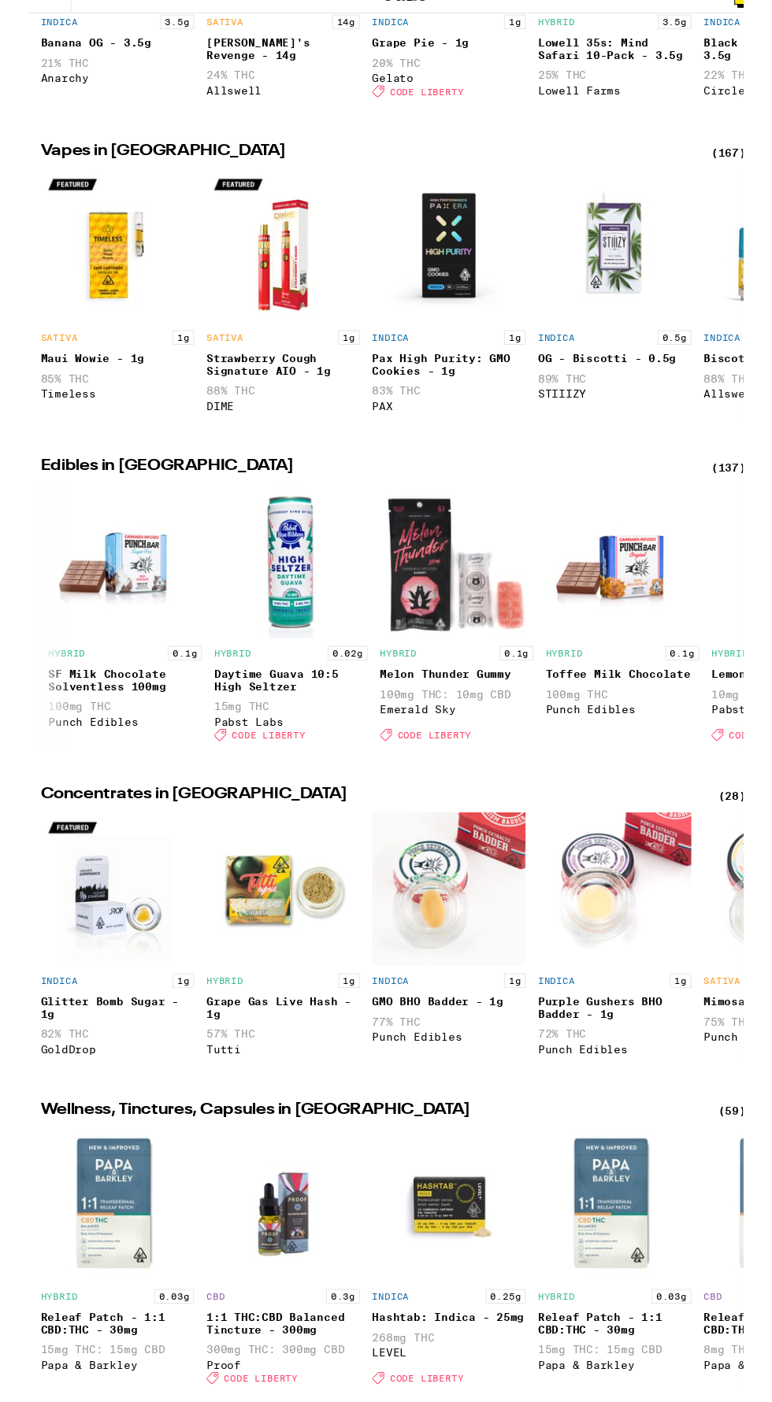
scroll to position [0, 1174]
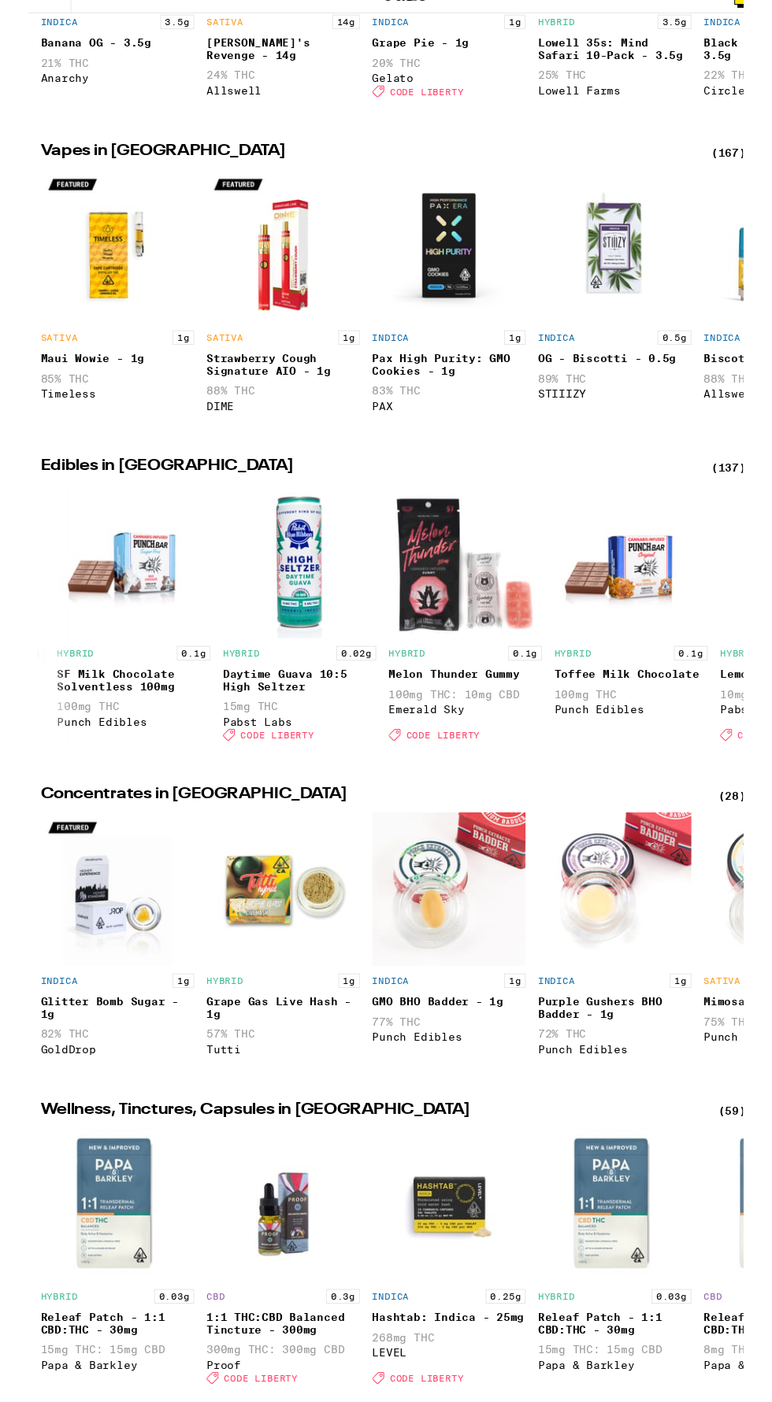
click at [324, 786] on div "Daytime Guava 10:5 High Seltzer" at bounding box center [277, 772] width 157 height 25
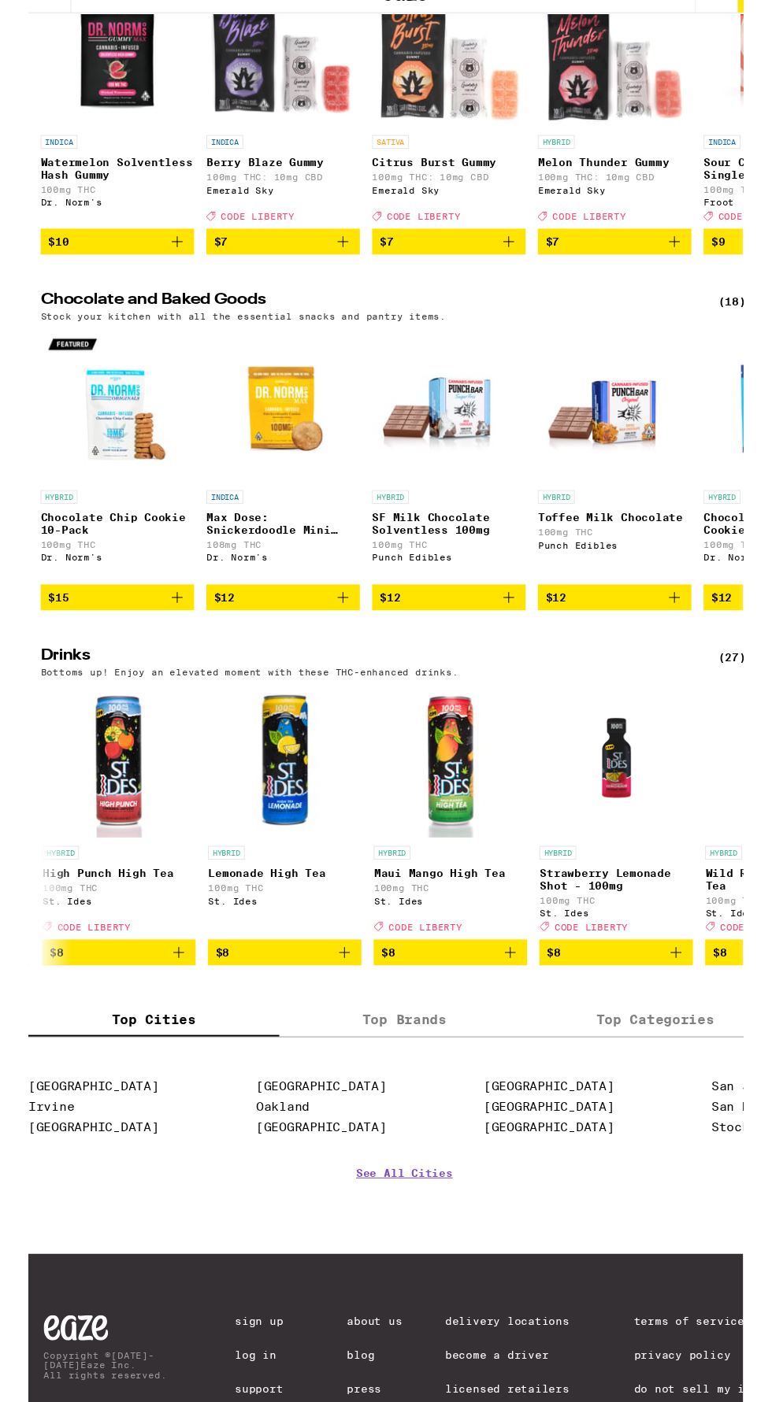
scroll to position [0, 1871]
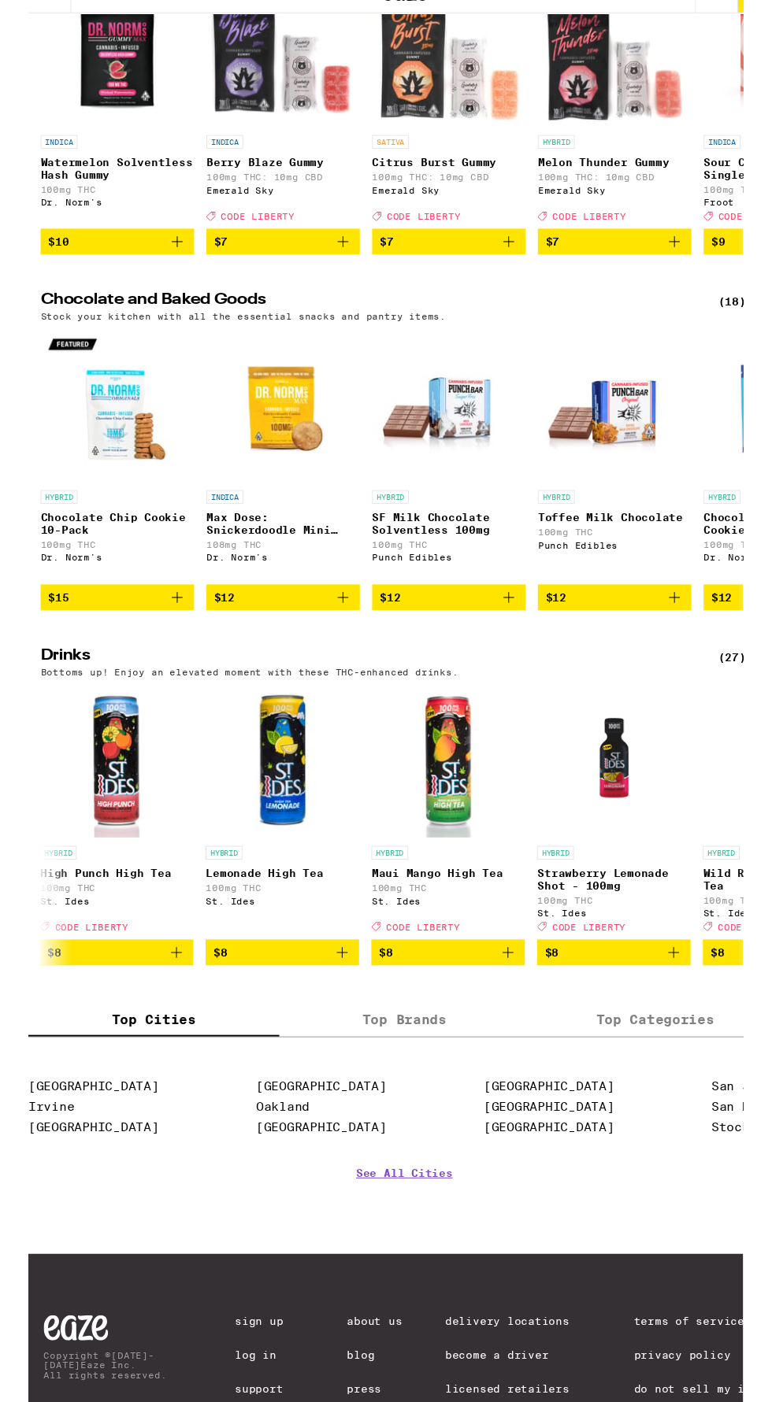
click at [291, 1062] on span "$8" at bounding box center [261, 1052] width 142 height 19
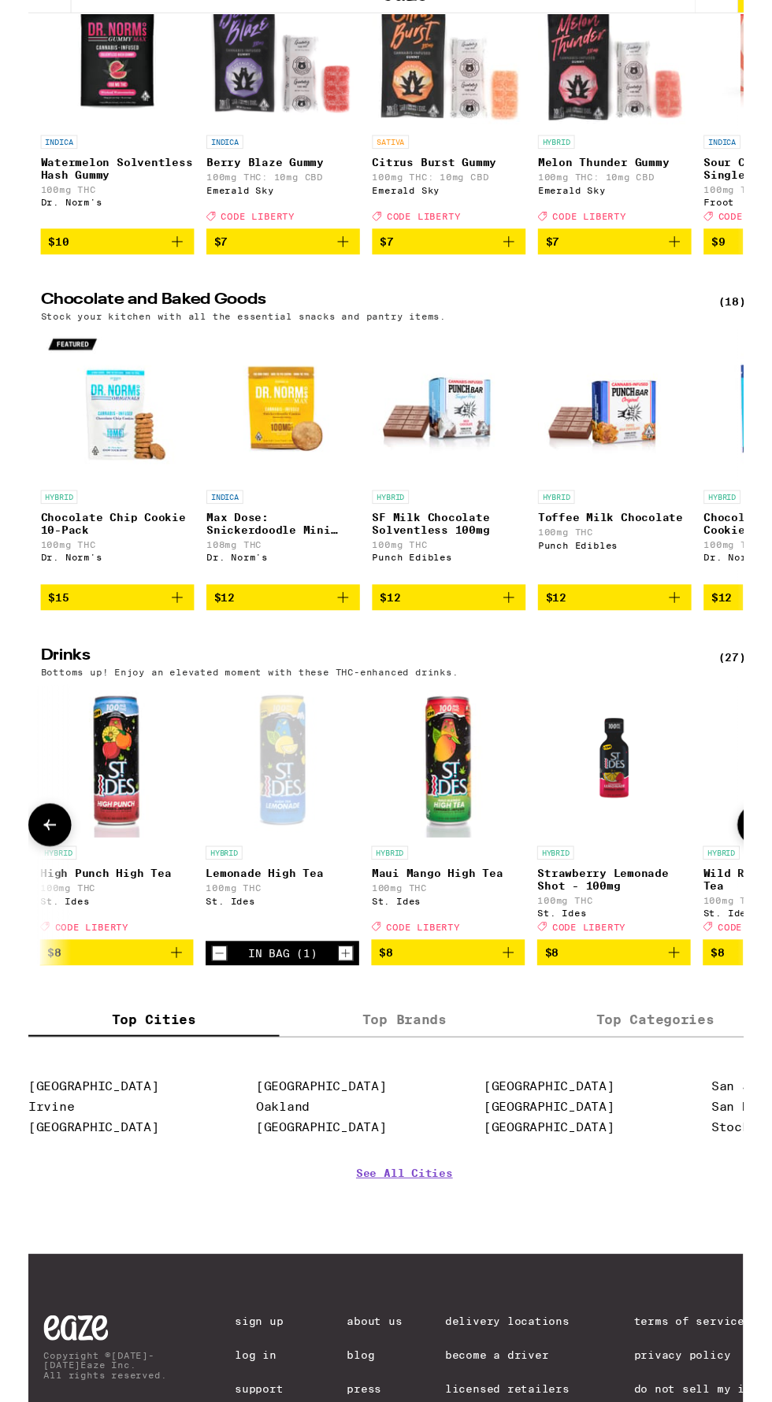
click at [480, 1062] on span "$8" at bounding box center [431, 1052] width 142 height 19
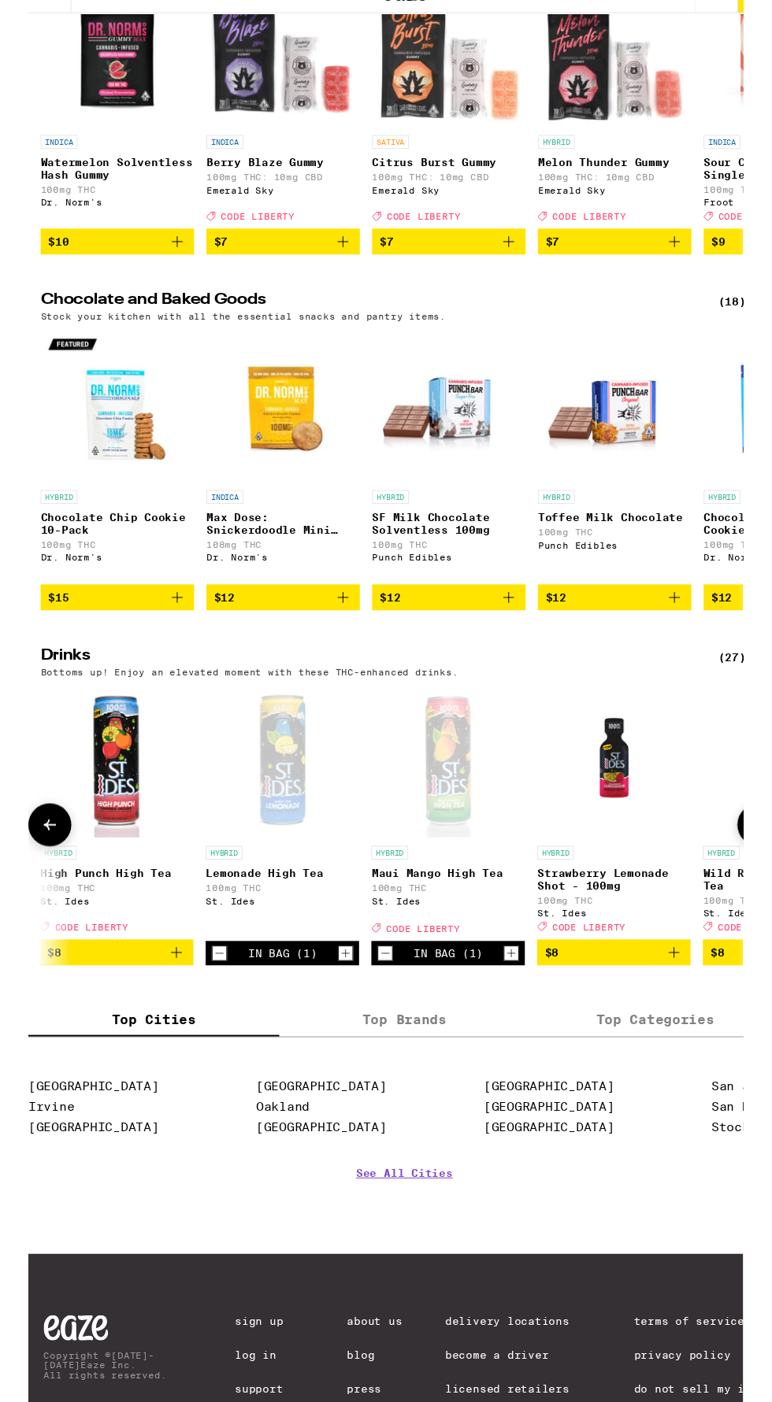
click at [434, 1060] on div "In Bag (1)" at bounding box center [430, 1053] width 71 height 13
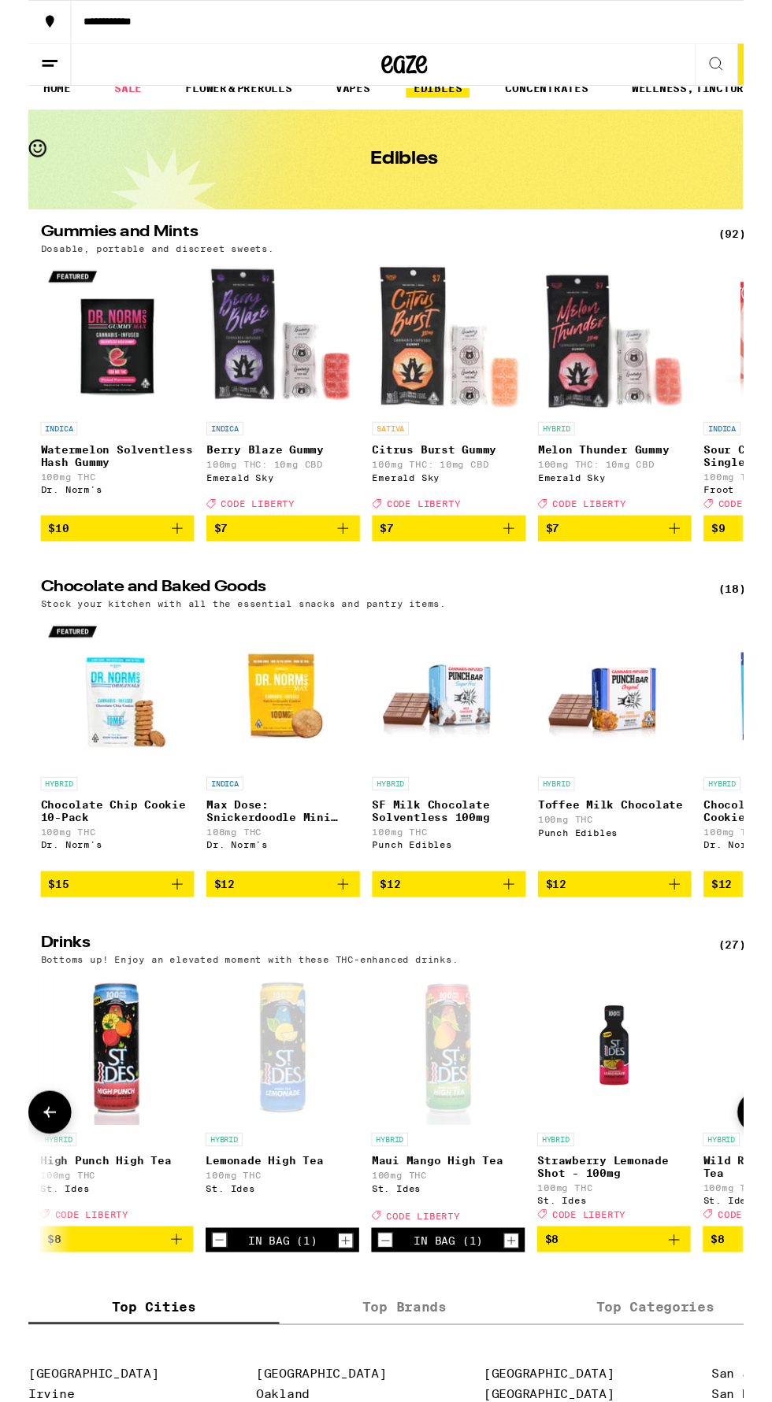
scroll to position [0, 0]
